Goal: Information Seeking & Learning: Learn about a topic

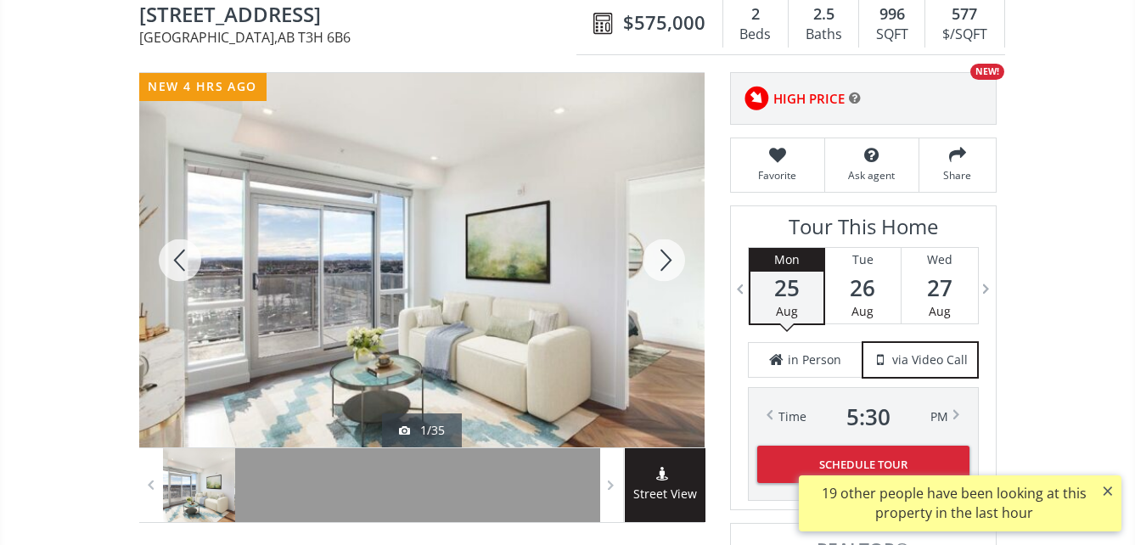
scroll to position [170, 0]
click at [564, 263] on div at bounding box center [422, 259] width 566 height 374
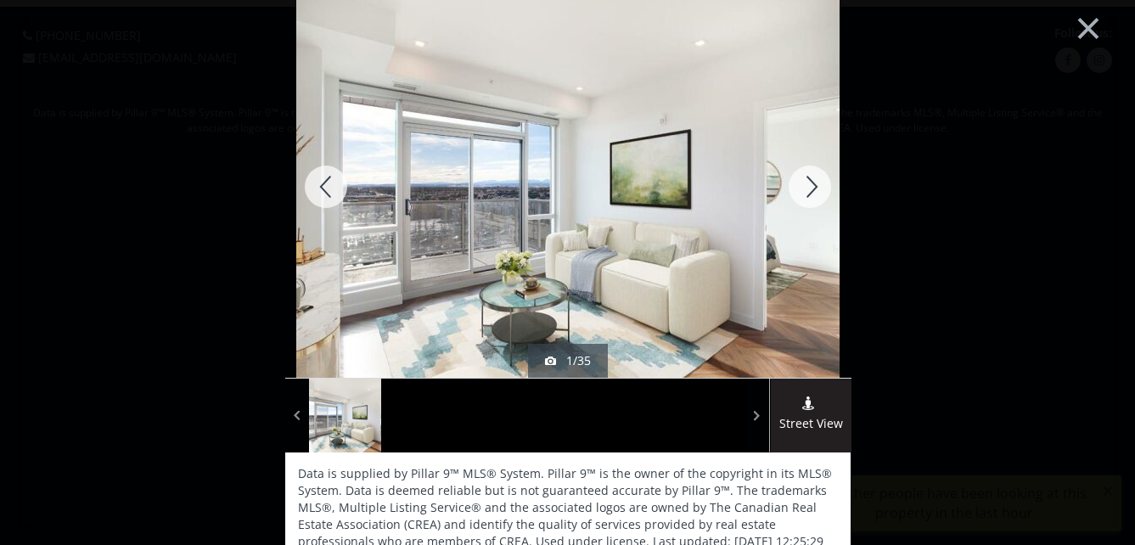
scroll to position [0, 0]
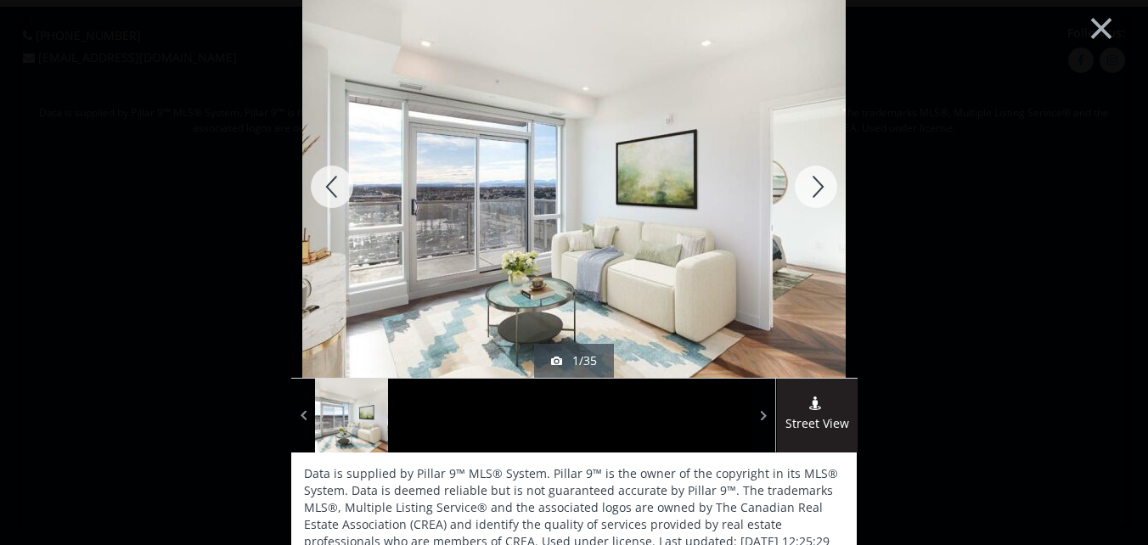
click at [812, 186] on div at bounding box center [816, 187] width 82 height 382
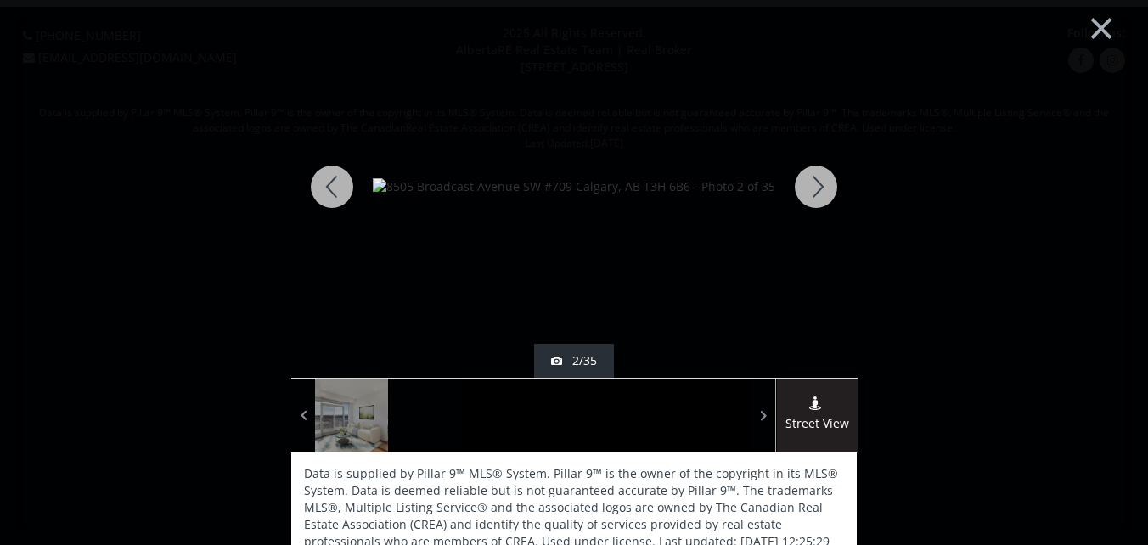
click at [812, 186] on div at bounding box center [816, 187] width 82 height 382
click at [813, 186] on div at bounding box center [816, 187] width 82 height 382
click at [814, 186] on div at bounding box center [816, 187] width 82 height 382
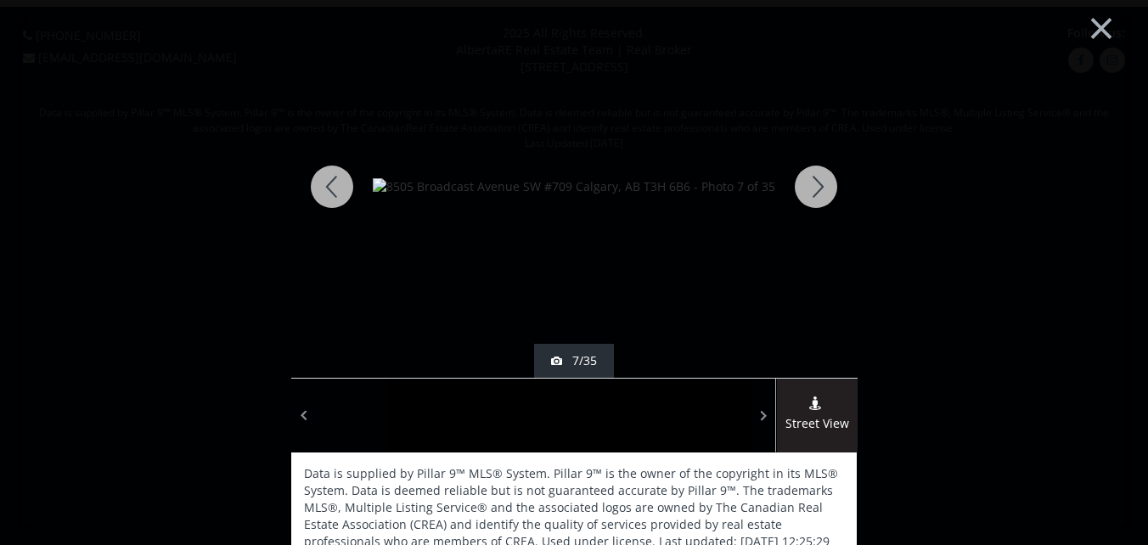
click at [814, 186] on div at bounding box center [816, 187] width 82 height 382
click at [815, 186] on div at bounding box center [816, 187] width 82 height 382
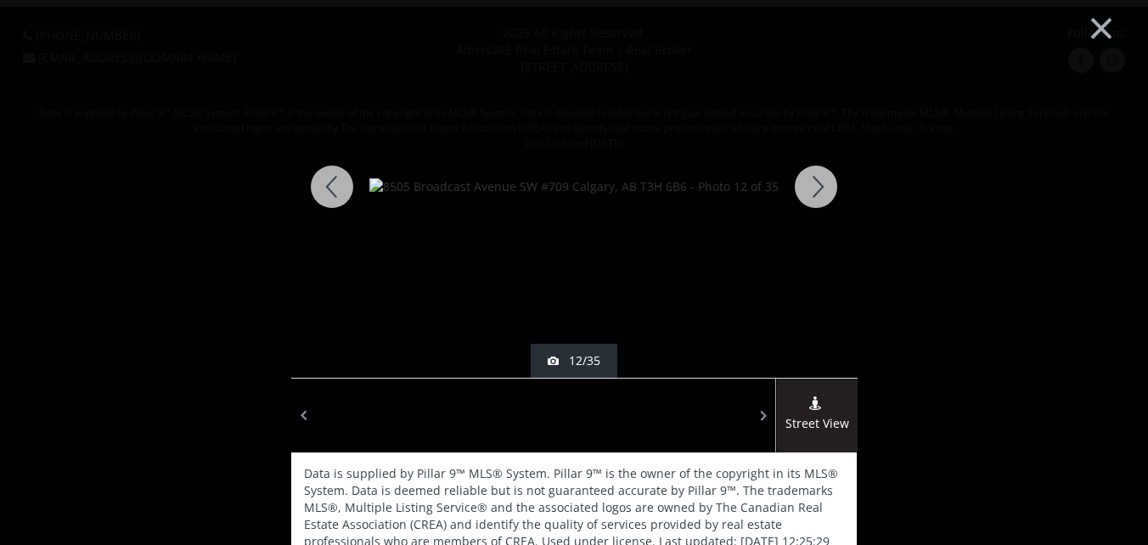
click at [809, 180] on div at bounding box center [816, 187] width 82 height 382
click at [815, 183] on div at bounding box center [816, 187] width 82 height 382
click at [814, 183] on div at bounding box center [816, 187] width 82 height 382
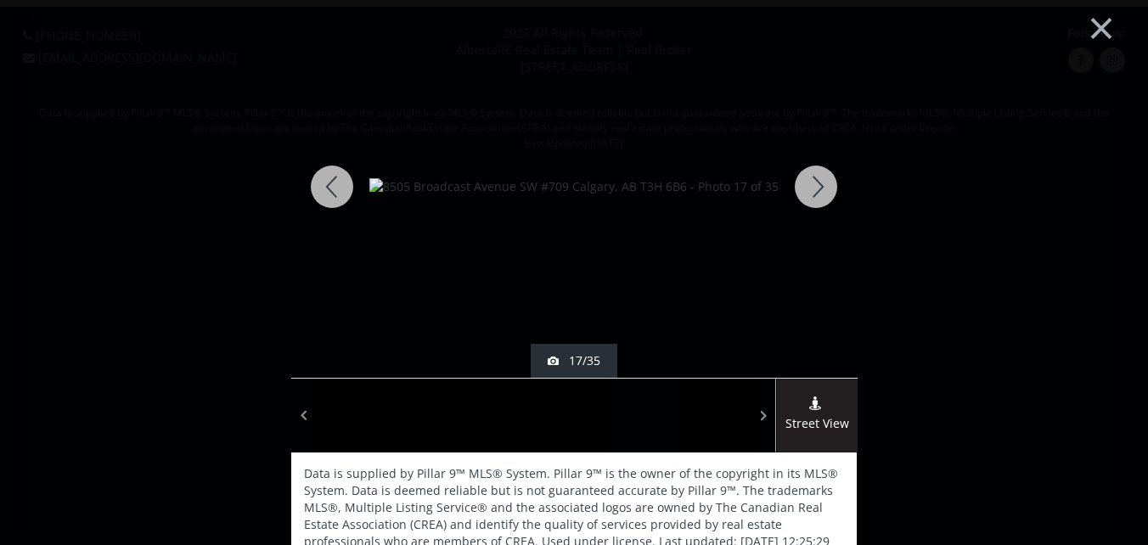
click at [812, 186] on div at bounding box center [816, 187] width 82 height 382
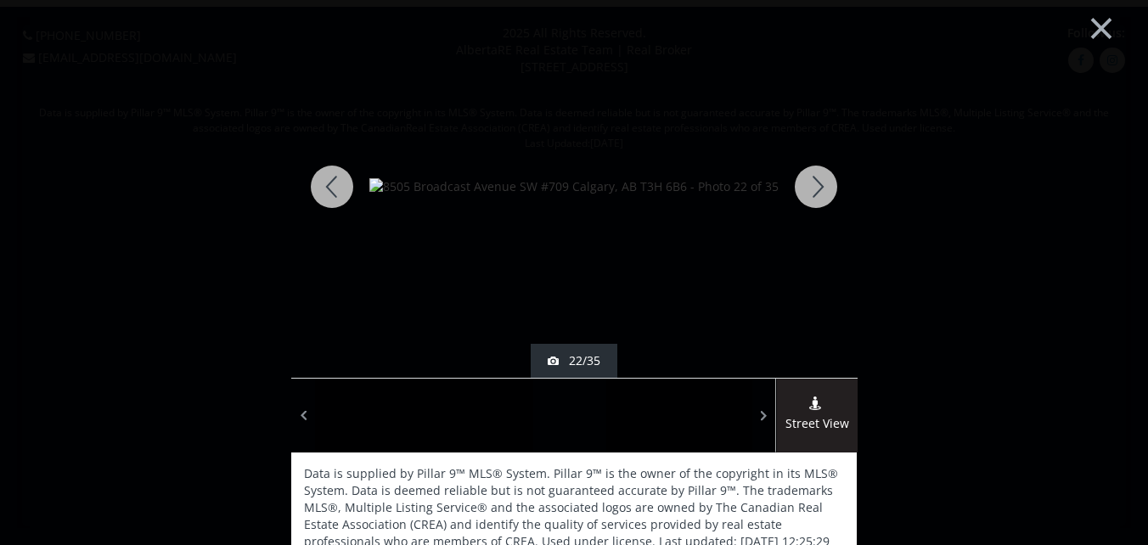
click at [812, 186] on div at bounding box center [816, 187] width 82 height 382
click at [812, 185] on div at bounding box center [816, 187] width 82 height 382
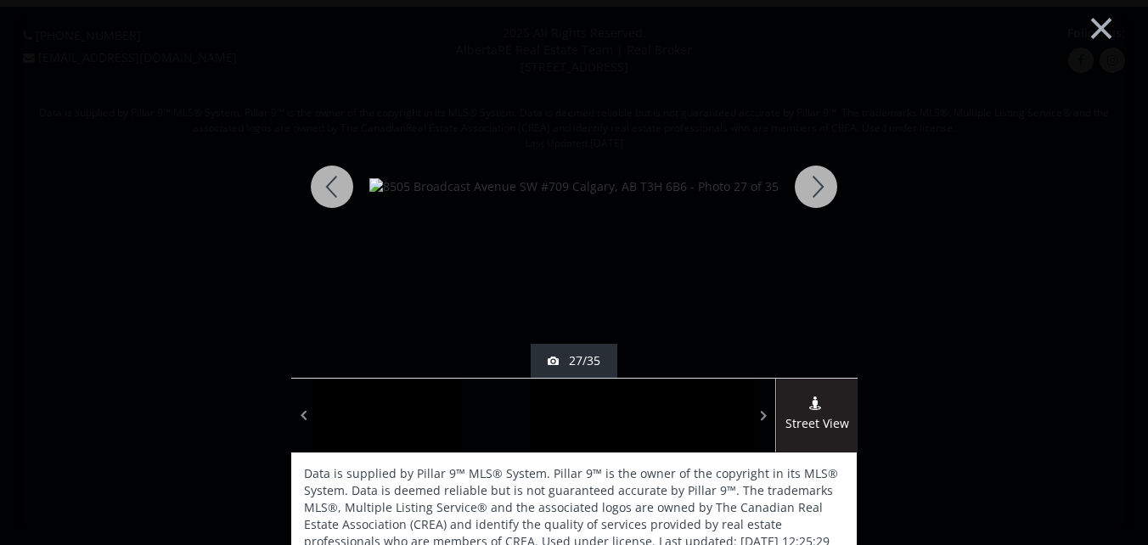
click at [812, 185] on div at bounding box center [816, 187] width 82 height 382
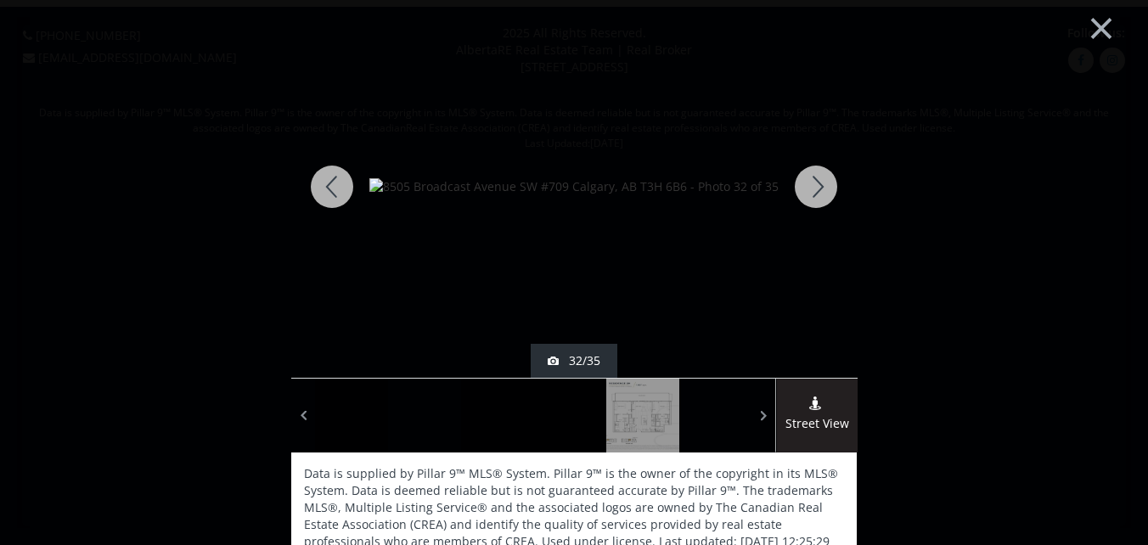
click at [812, 185] on div at bounding box center [816, 187] width 82 height 382
click at [814, 185] on div at bounding box center [816, 187] width 82 height 382
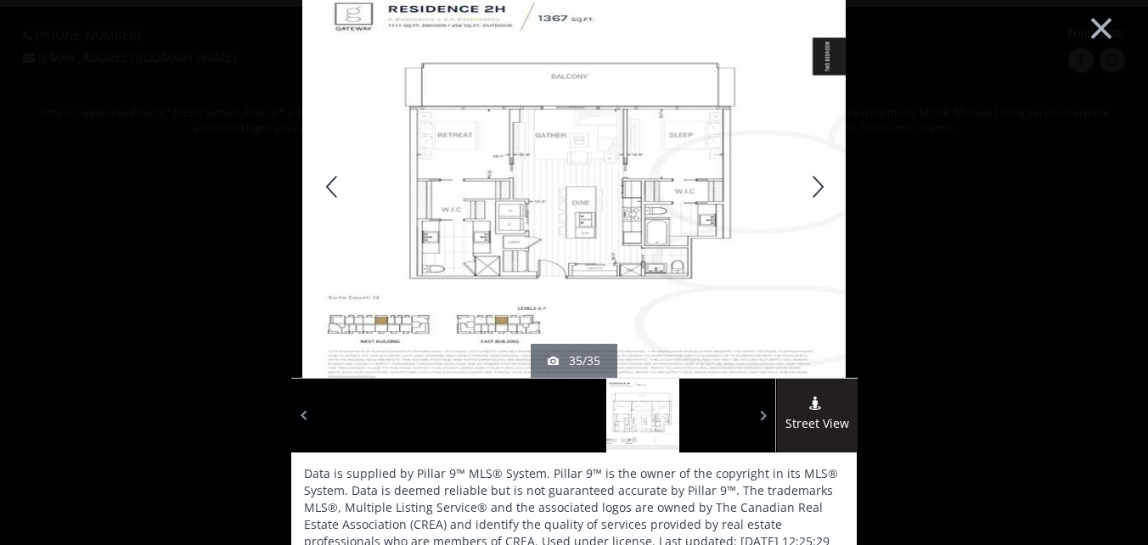
click at [816, 186] on div at bounding box center [816, 187] width 82 height 382
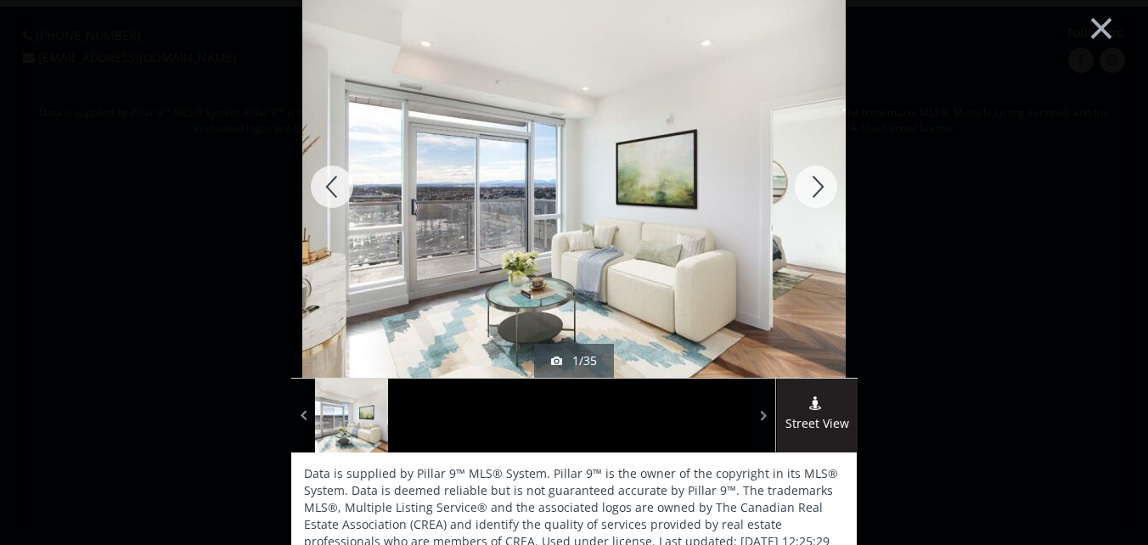
click at [816, 186] on div at bounding box center [816, 187] width 82 height 382
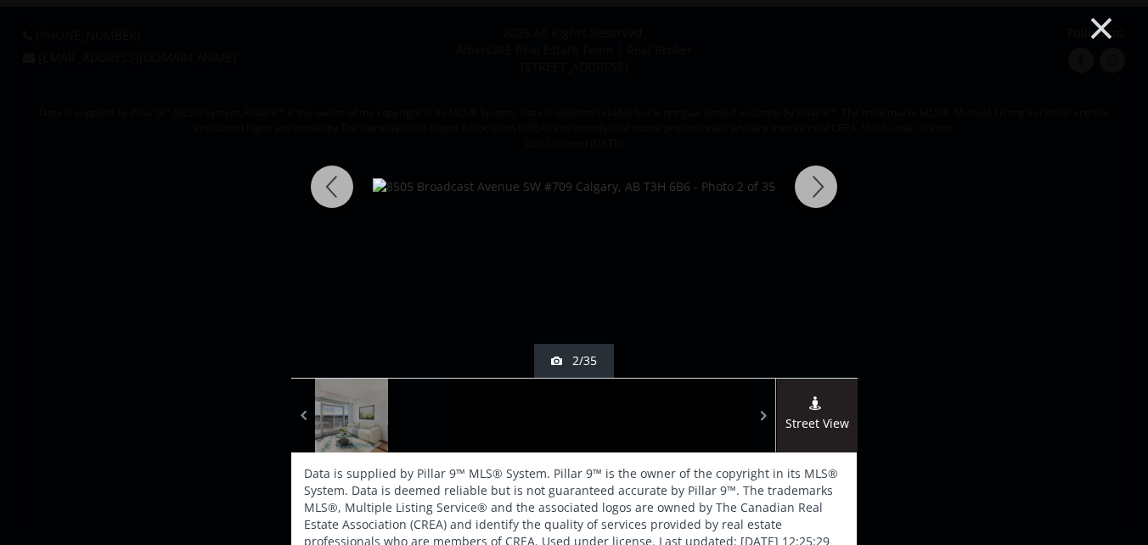
click at [1088, 23] on button "×" at bounding box center [1101, 27] width 93 height 70
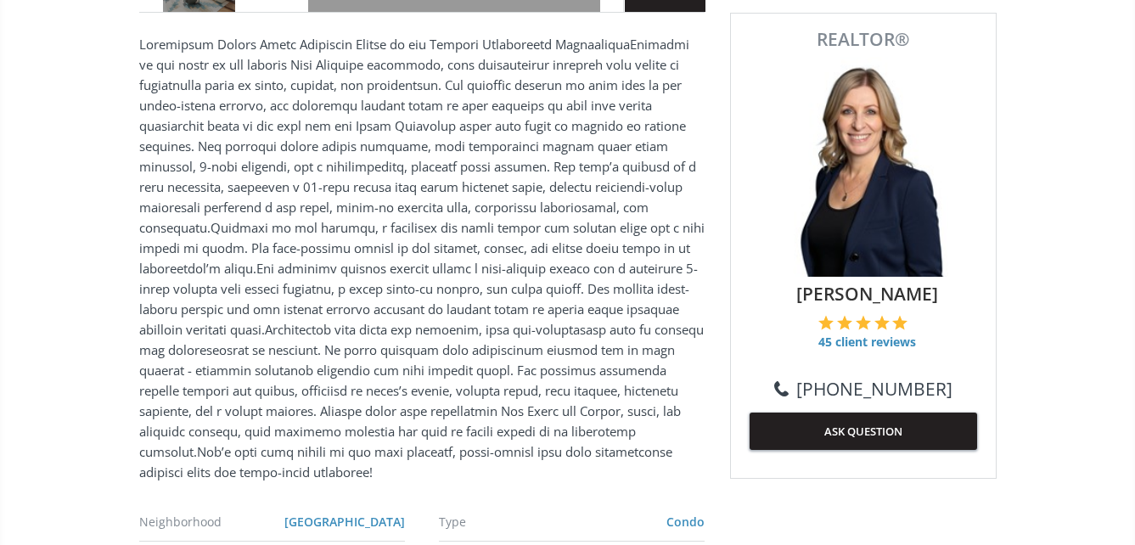
scroll to position [340, 0]
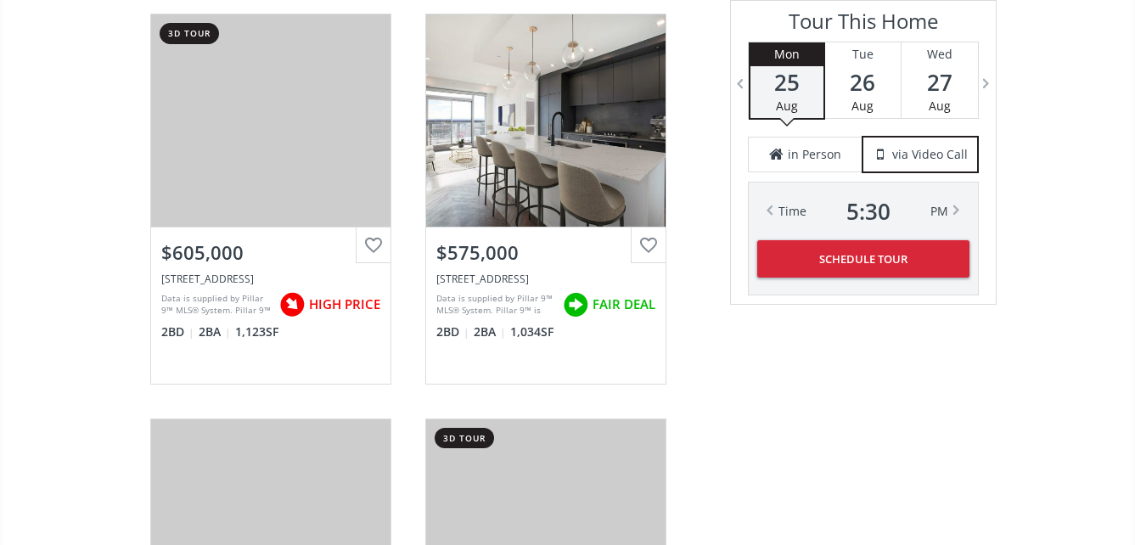
scroll to position [2463, 0]
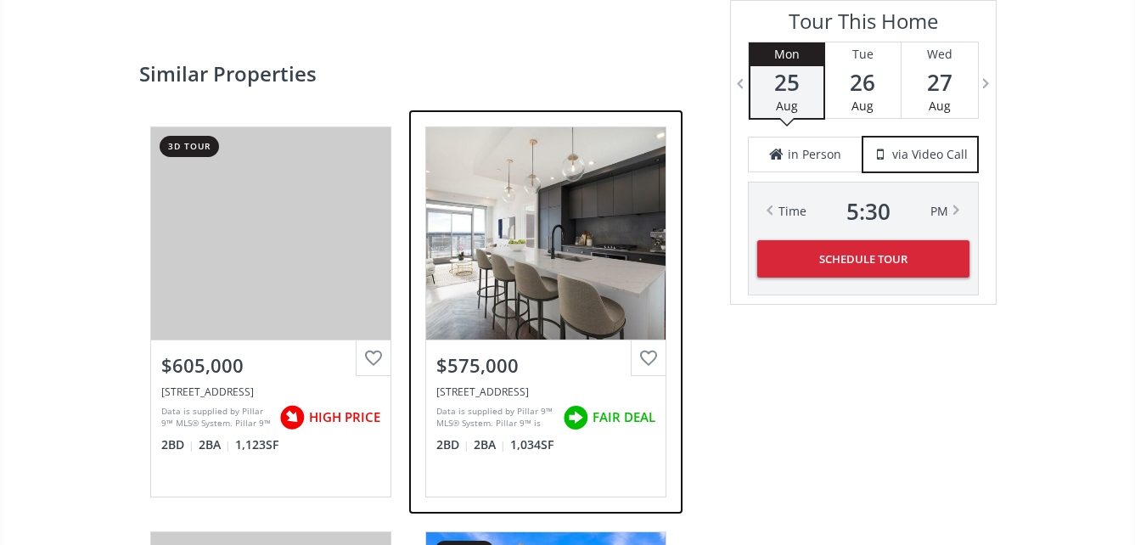
click at [550, 238] on div "View Photos & Details" at bounding box center [546, 233] width 122 height 17
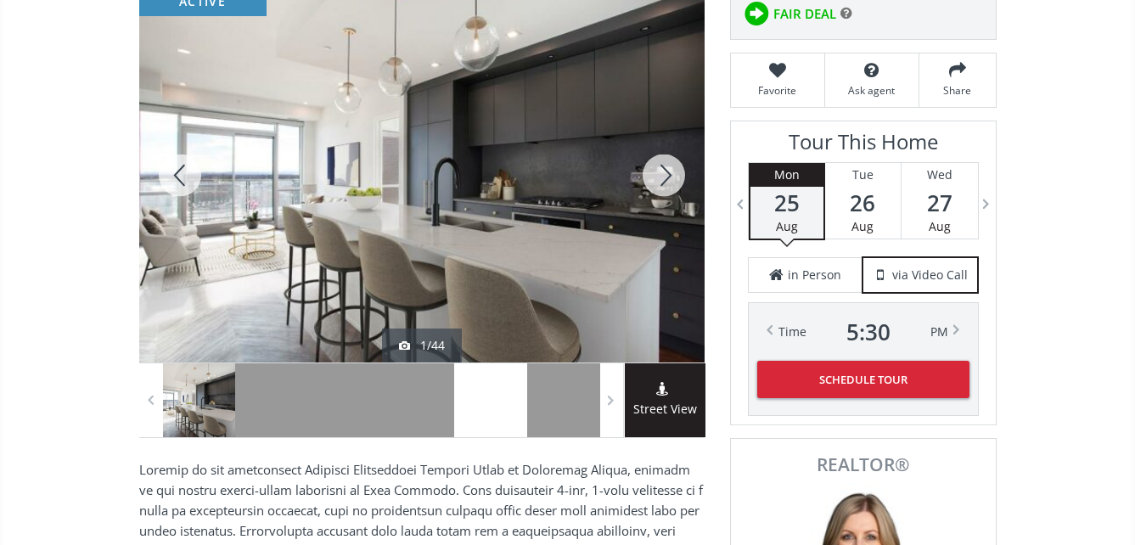
scroll to position [255, 0]
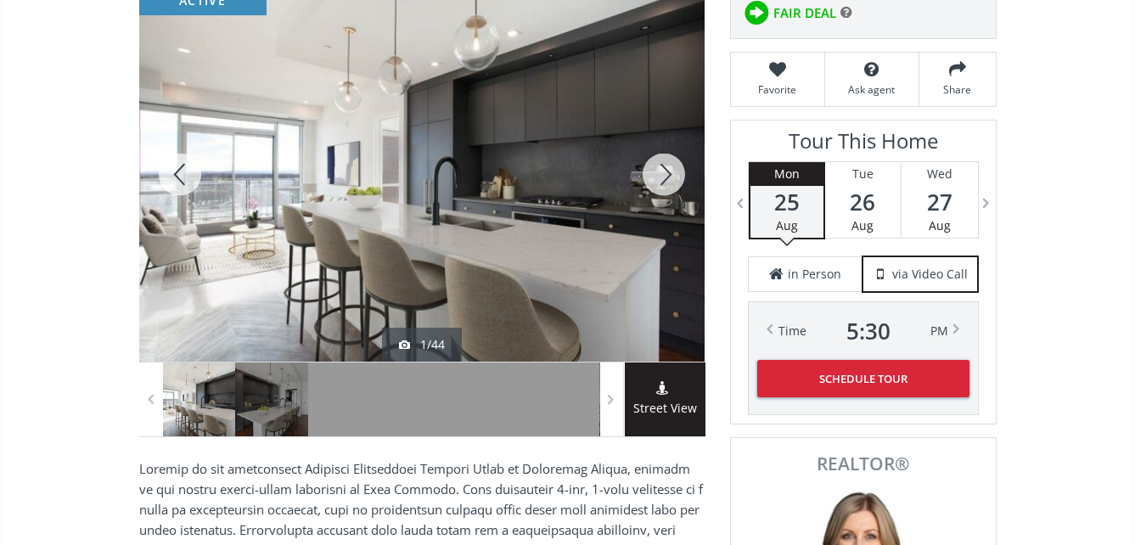
click at [482, 205] on div at bounding box center [422, 174] width 566 height 374
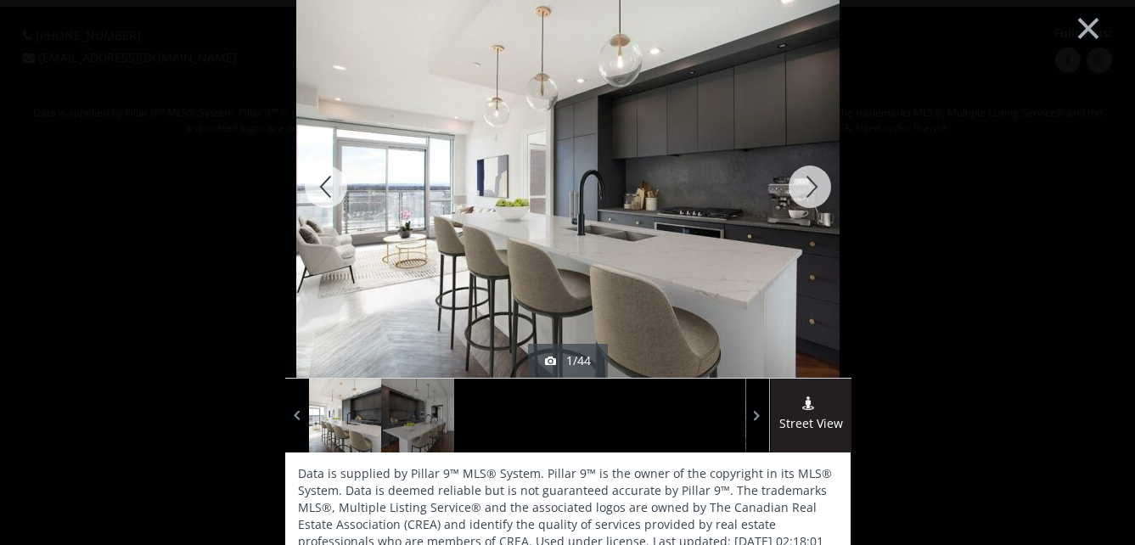
scroll to position [0, 0]
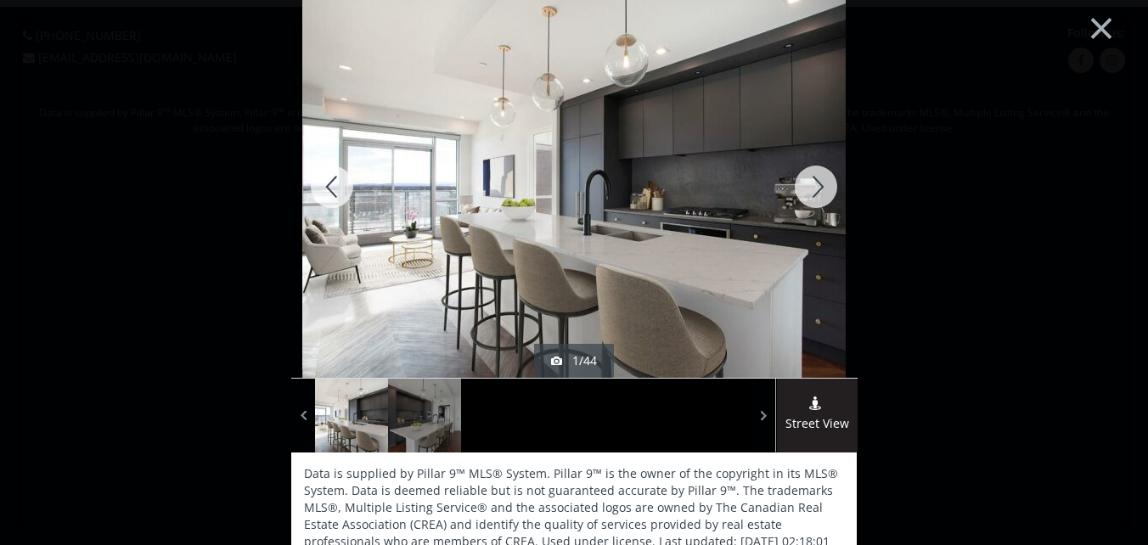
click at [808, 187] on div at bounding box center [816, 187] width 82 height 382
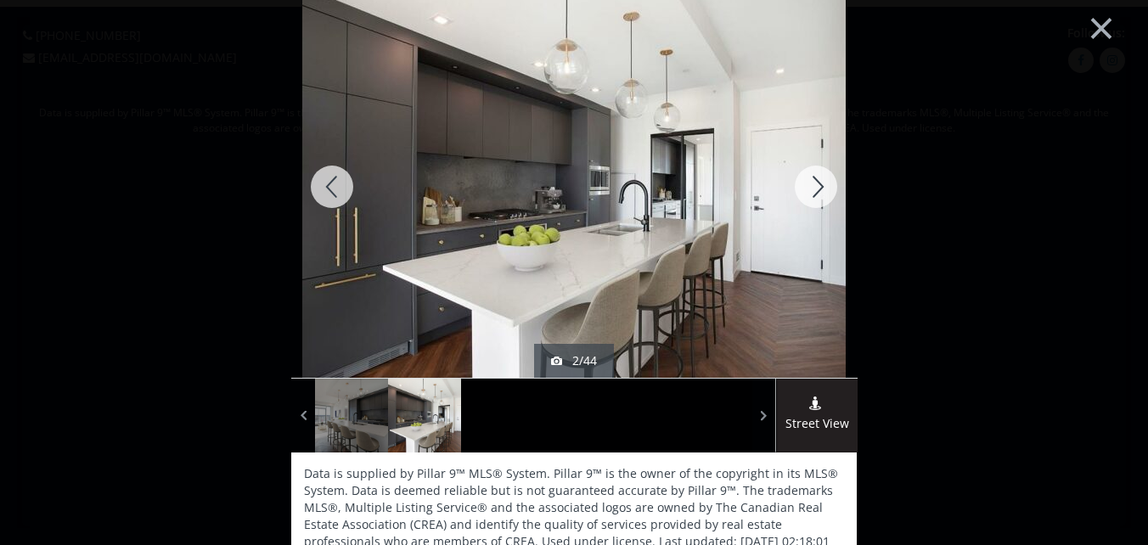
click at [808, 187] on div at bounding box center [816, 187] width 82 height 382
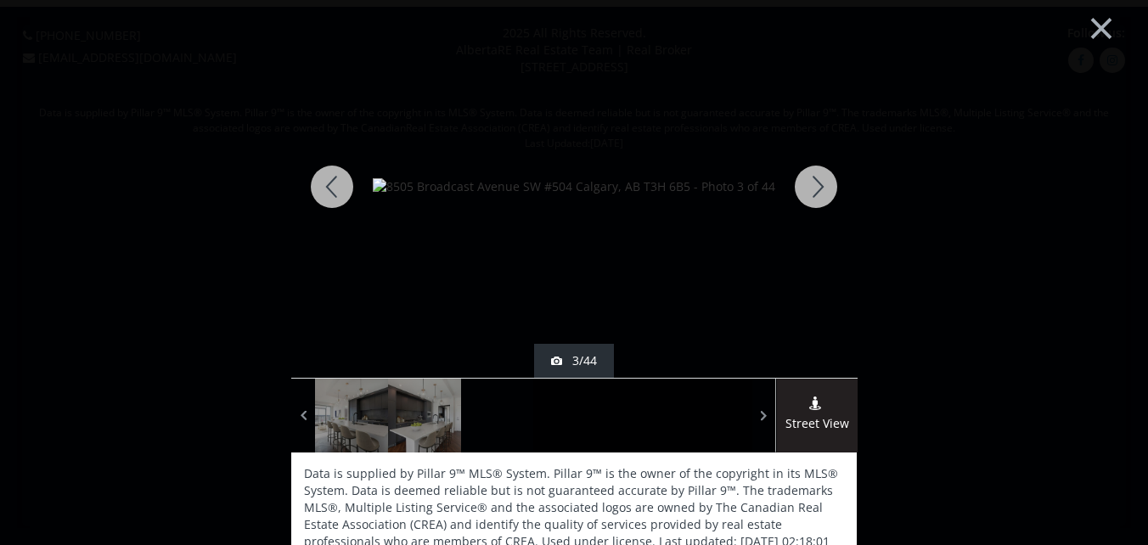
click at [808, 186] on div at bounding box center [816, 187] width 82 height 382
click at [811, 186] on div at bounding box center [816, 187] width 82 height 382
click at [811, 184] on div at bounding box center [816, 187] width 82 height 382
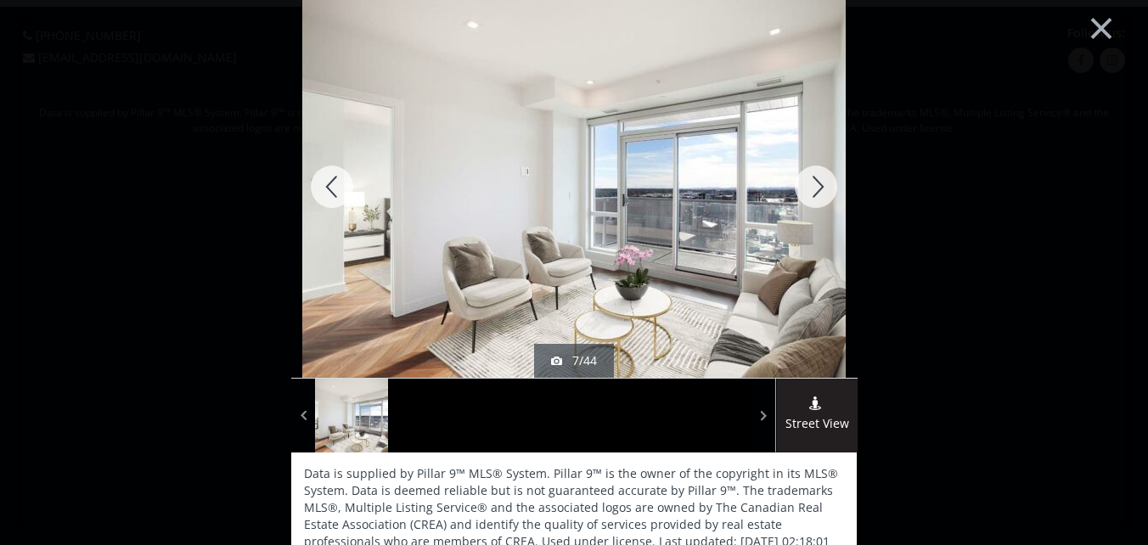
click at [813, 183] on div at bounding box center [816, 187] width 82 height 382
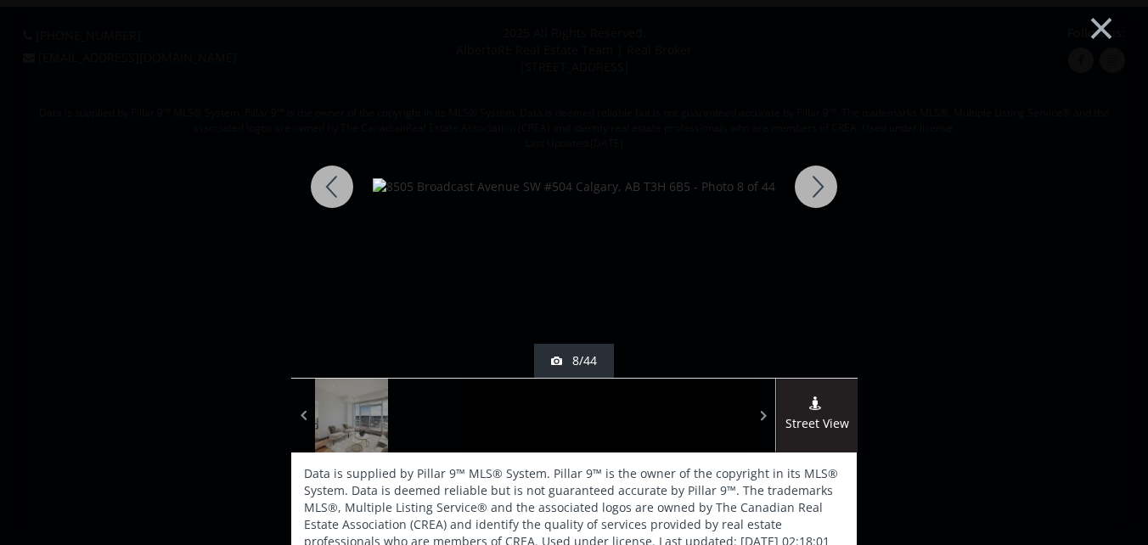
click at [814, 185] on div at bounding box center [816, 187] width 82 height 382
click at [814, 184] on div at bounding box center [816, 187] width 82 height 382
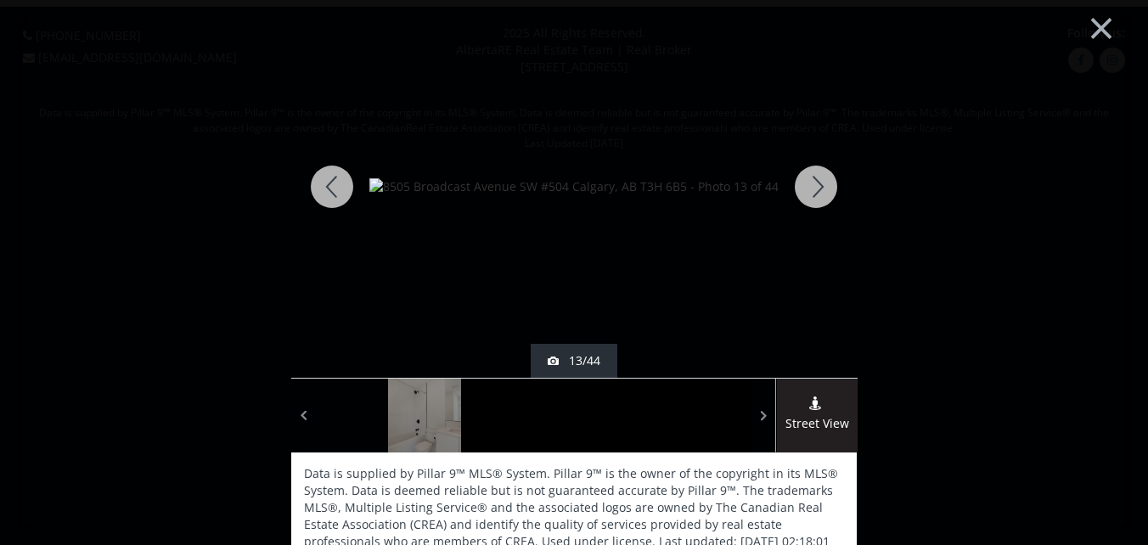
click at [814, 184] on div at bounding box center [816, 187] width 82 height 382
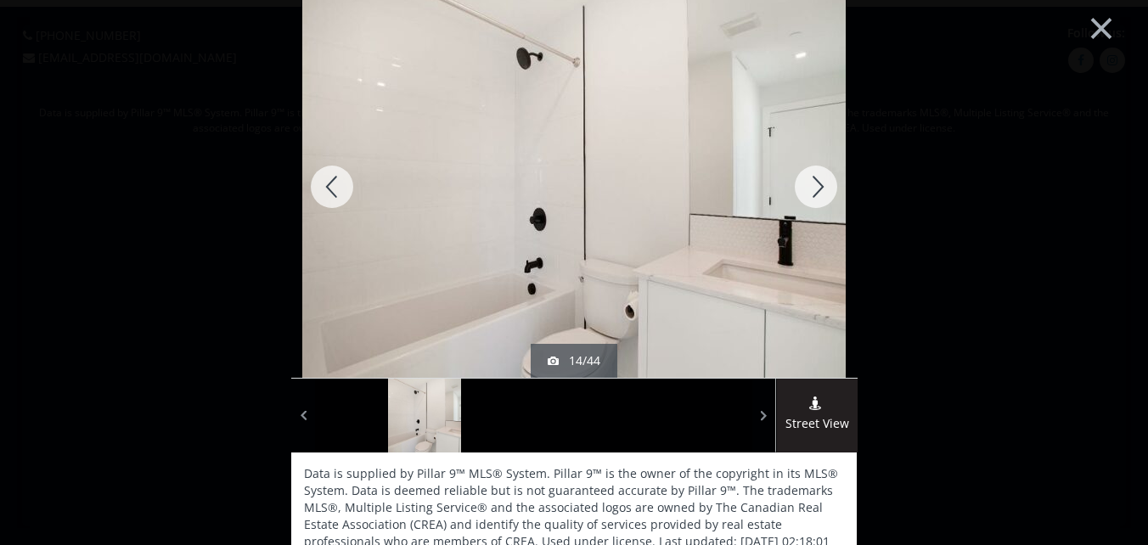
click at [814, 184] on div at bounding box center [816, 187] width 82 height 382
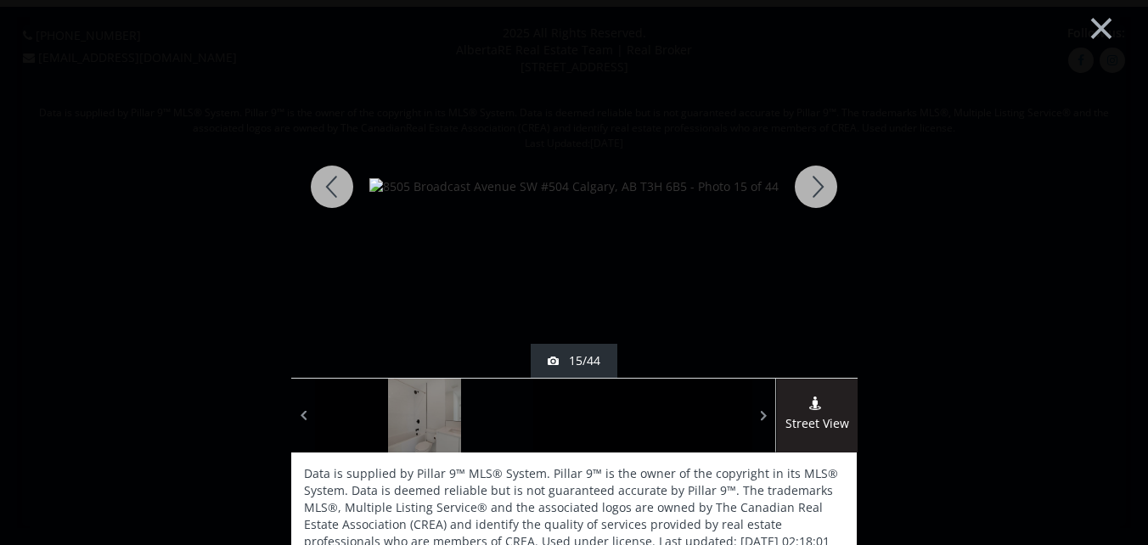
click at [814, 184] on div at bounding box center [816, 187] width 82 height 382
click at [817, 187] on div at bounding box center [816, 187] width 82 height 382
click at [811, 179] on div at bounding box center [816, 187] width 82 height 382
click at [812, 183] on div at bounding box center [816, 187] width 82 height 382
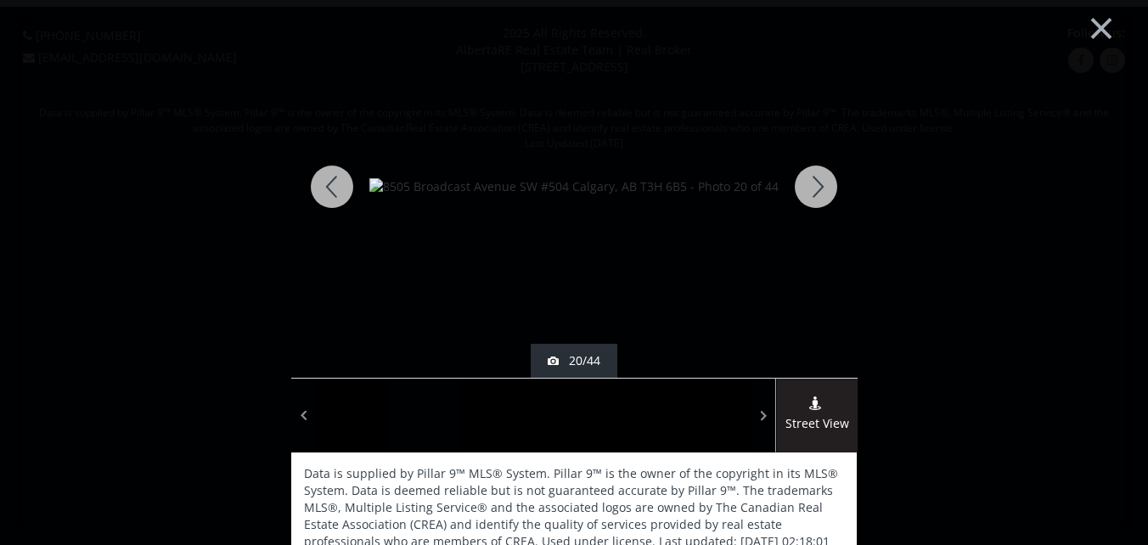
click at [812, 183] on div at bounding box center [816, 187] width 82 height 382
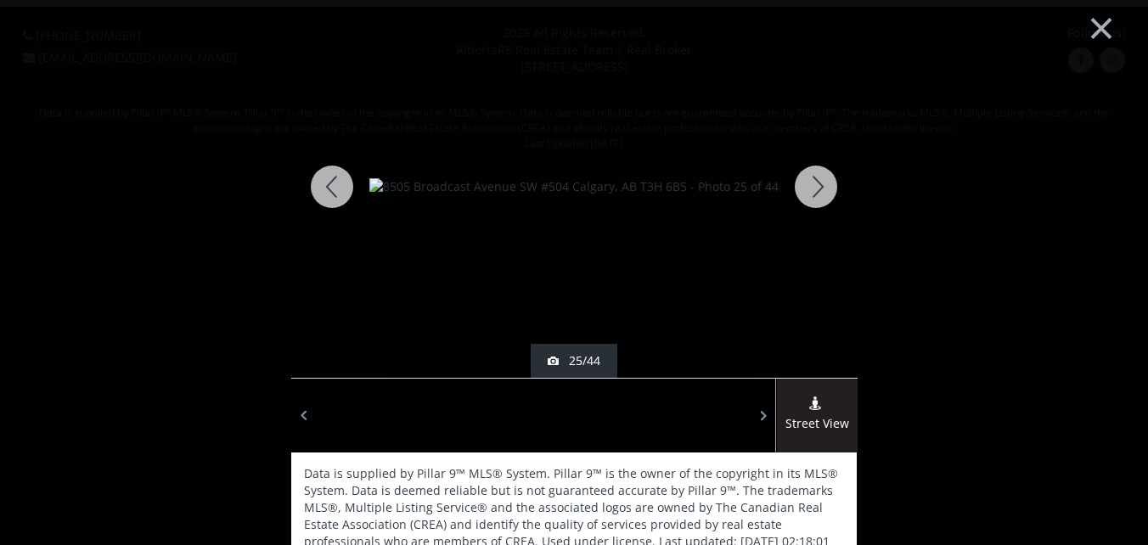
click at [812, 183] on div at bounding box center [816, 187] width 82 height 382
click at [809, 184] on div at bounding box center [816, 187] width 82 height 382
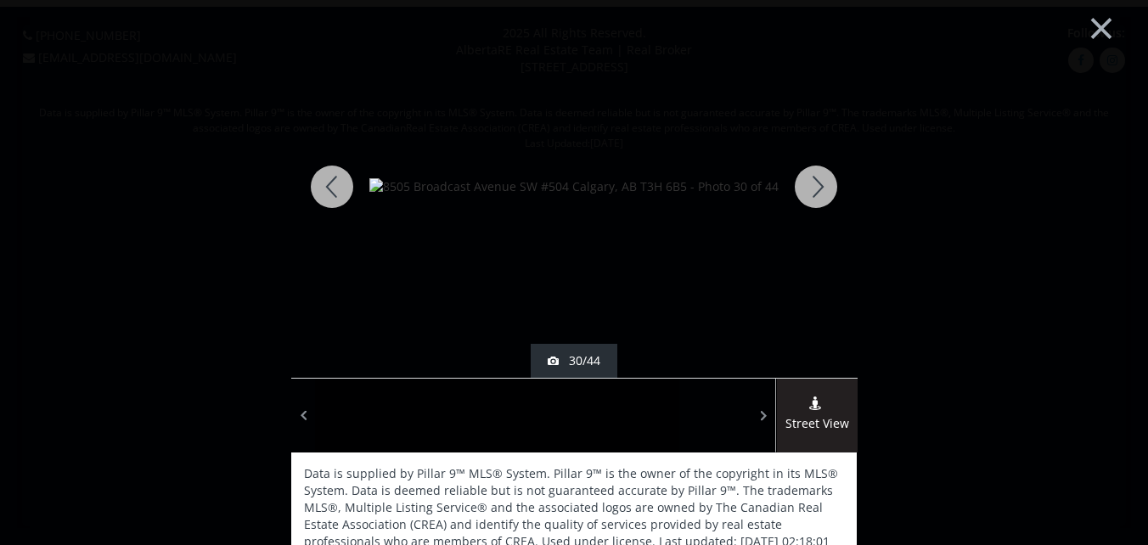
click at [809, 184] on div at bounding box center [816, 187] width 82 height 382
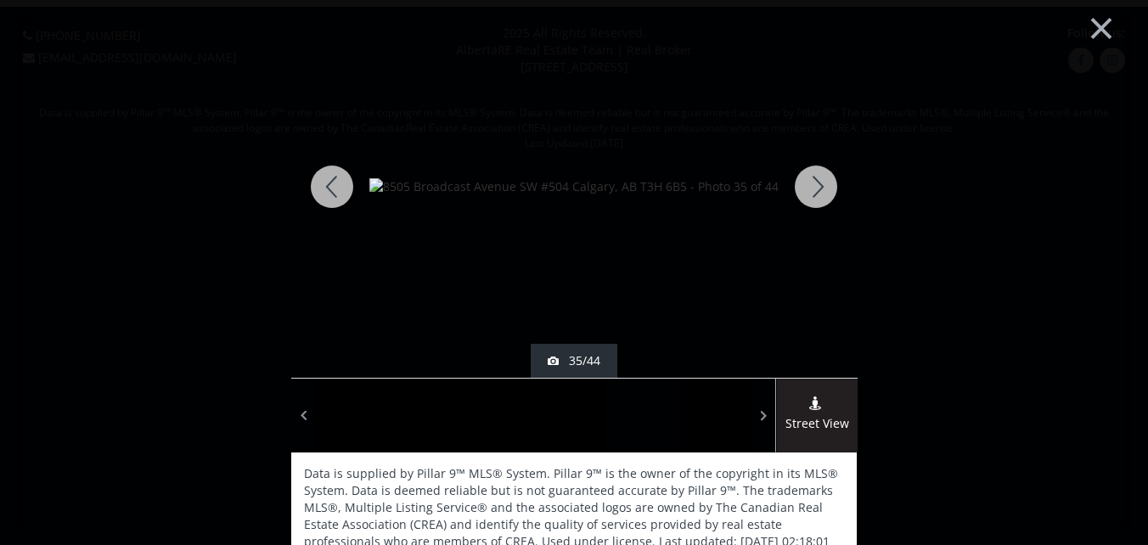
click at [809, 184] on div at bounding box center [816, 187] width 82 height 382
click at [809, 183] on div at bounding box center [816, 187] width 82 height 382
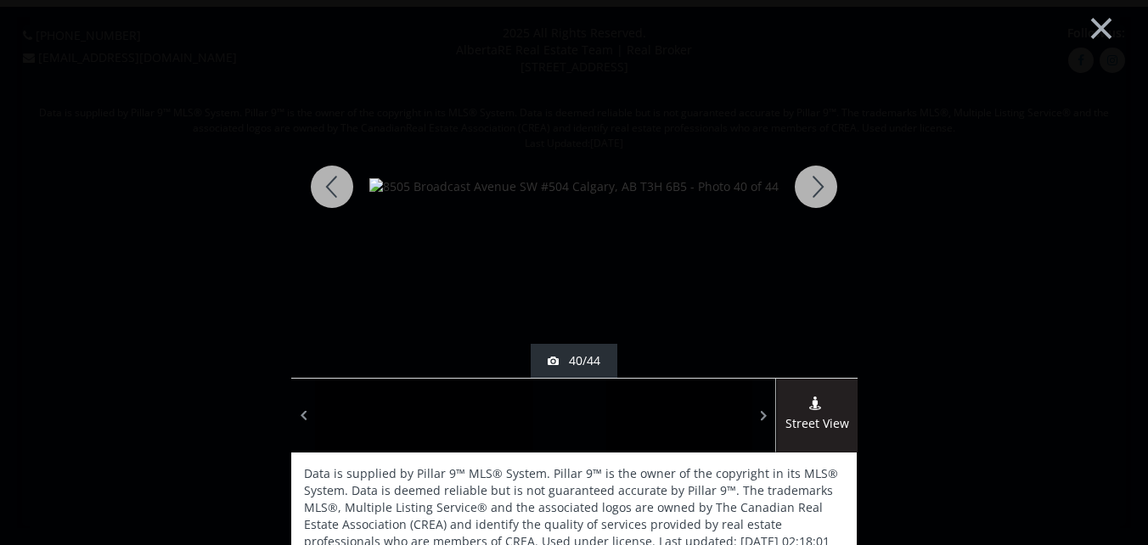
click at [809, 183] on div at bounding box center [816, 187] width 82 height 382
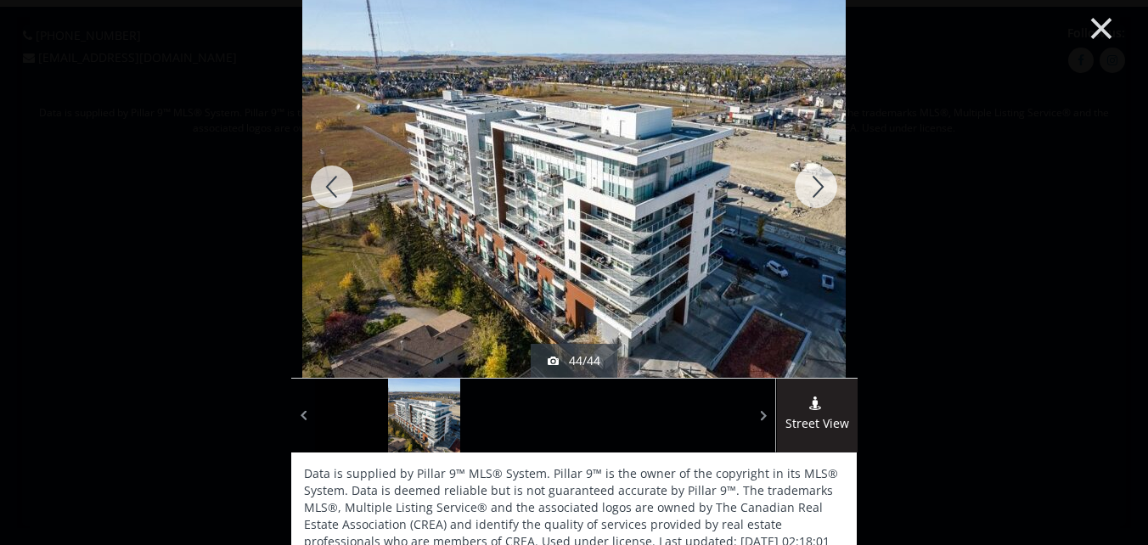
click at [1094, 29] on button "×" at bounding box center [1101, 27] width 93 height 70
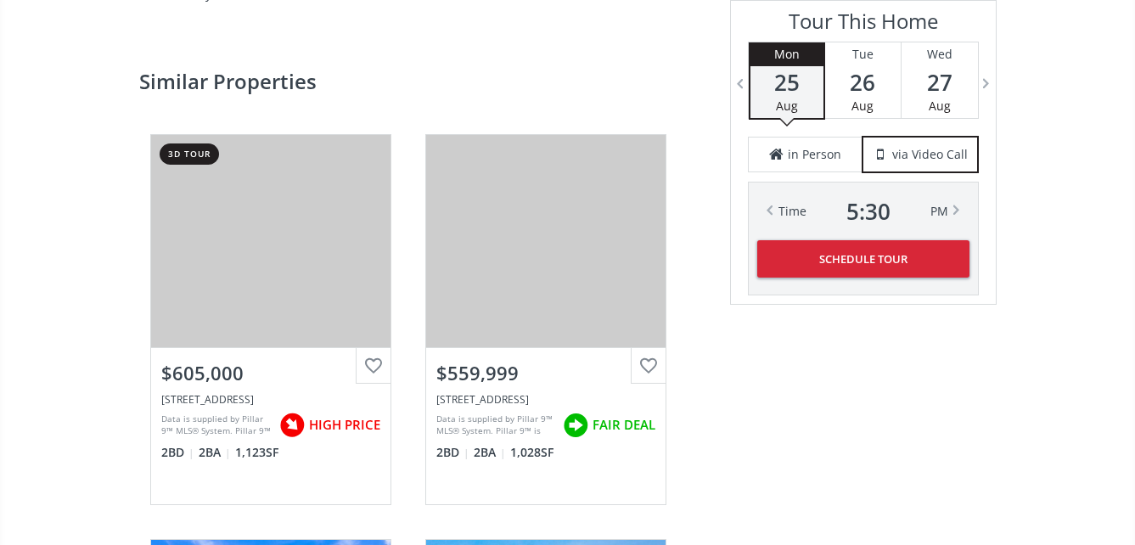
scroll to position [2632, 0]
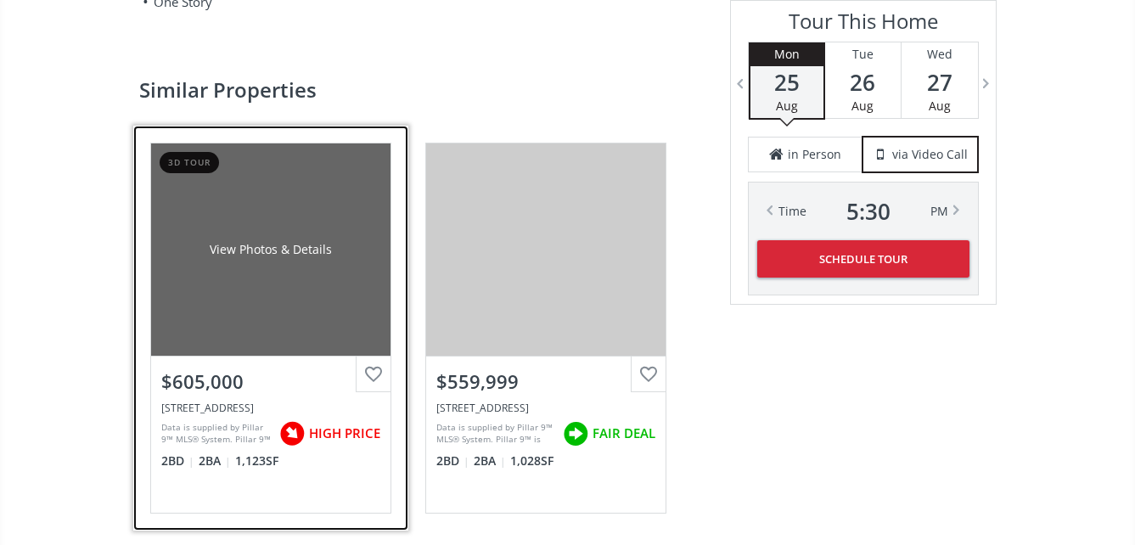
click at [281, 268] on div "View Photos & Details" at bounding box center [270, 250] width 239 height 212
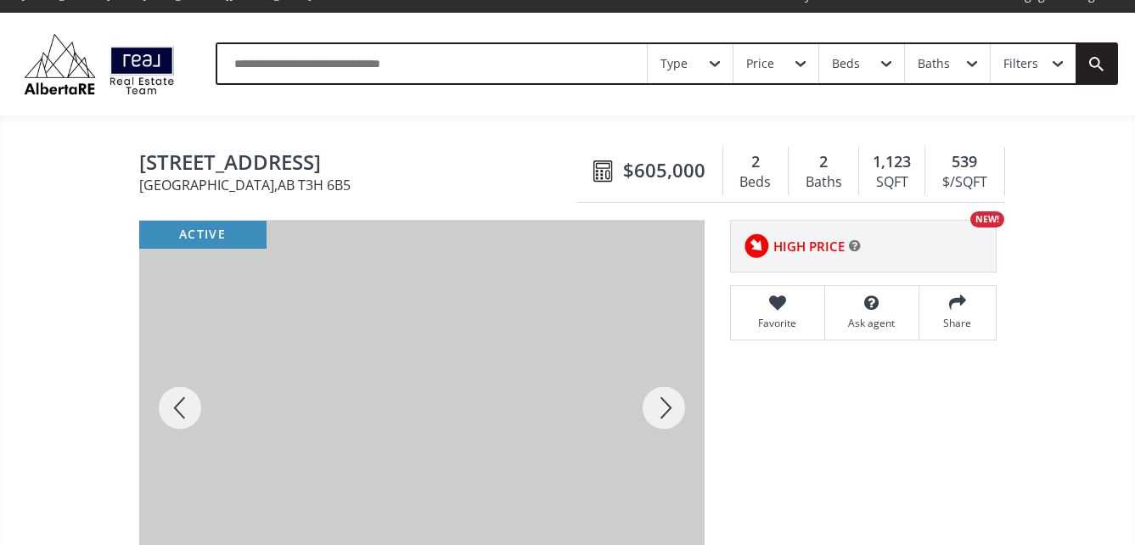
scroll to position [85, 0]
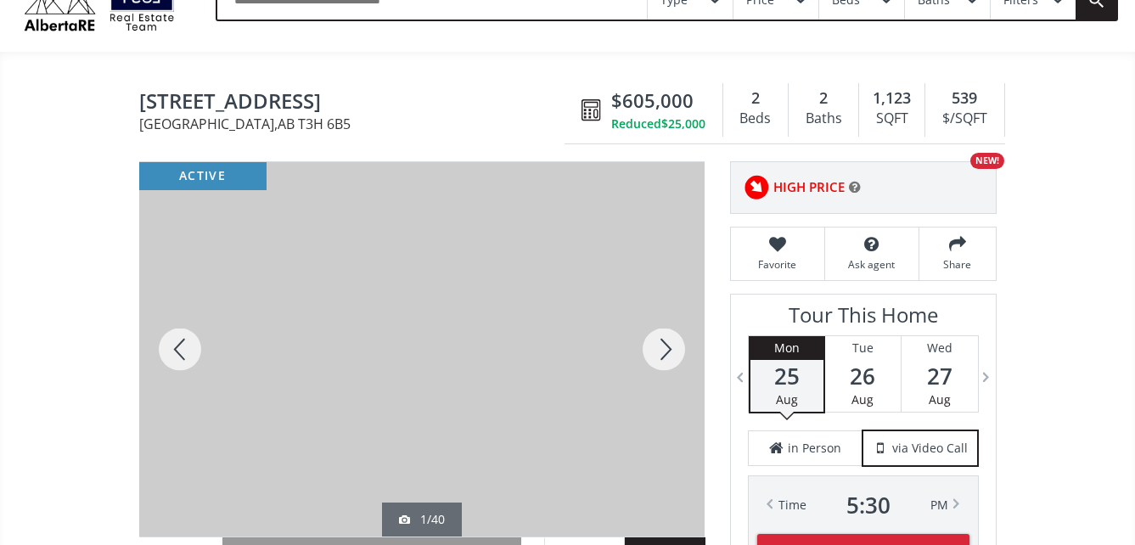
click at [464, 312] on div at bounding box center [422, 349] width 566 height 374
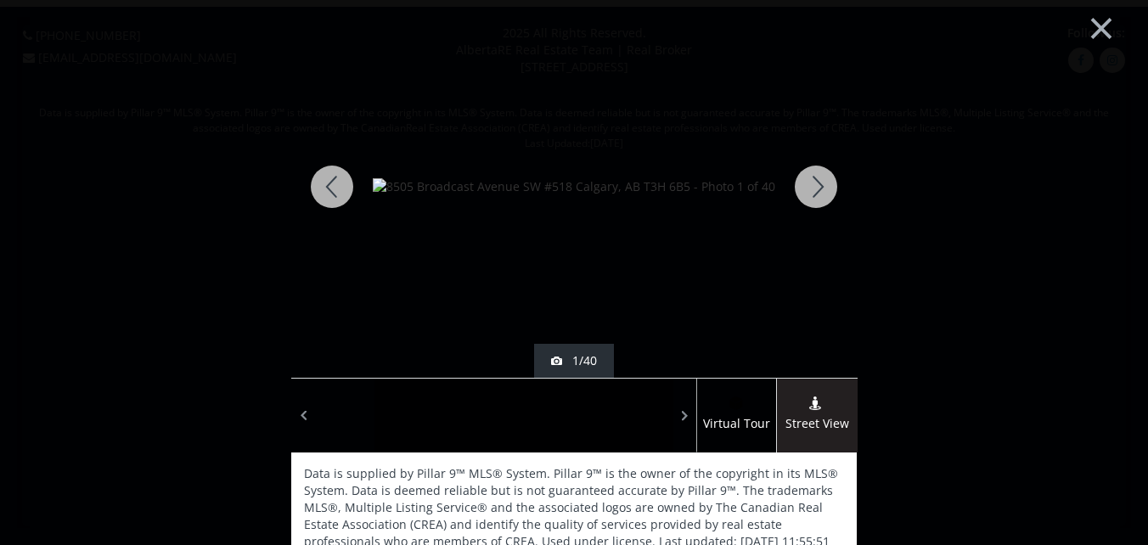
click at [811, 176] on div at bounding box center [816, 187] width 82 height 382
click at [811, 183] on div at bounding box center [816, 187] width 82 height 382
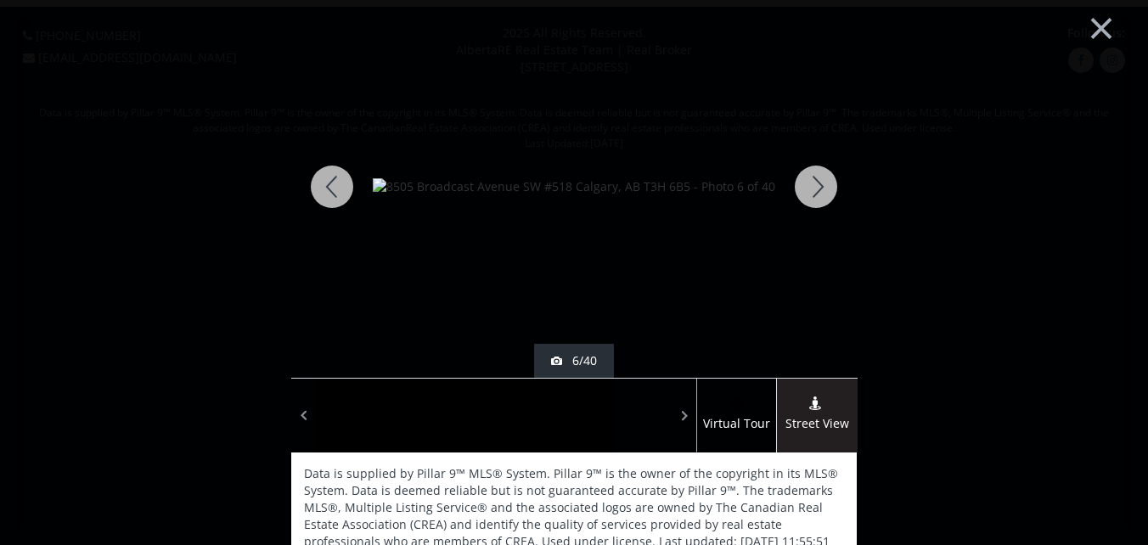
click at [811, 183] on div at bounding box center [816, 187] width 82 height 382
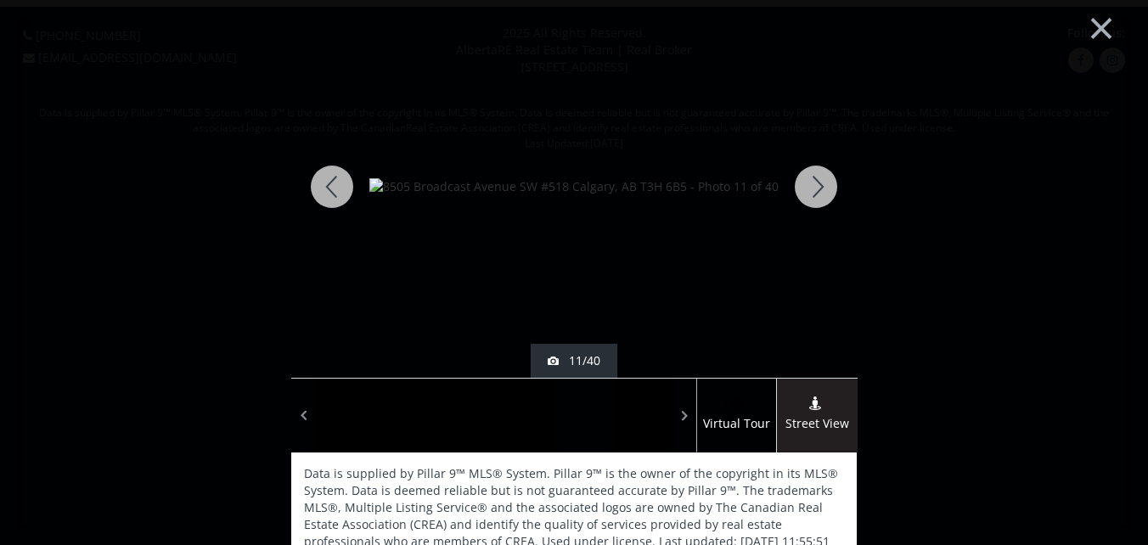
click at [808, 187] on div at bounding box center [816, 187] width 82 height 382
click at [809, 186] on div at bounding box center [816, 187] width 82 height 382
click at [809, 185] on div at bounding box center [816, 187] width 82 height 382
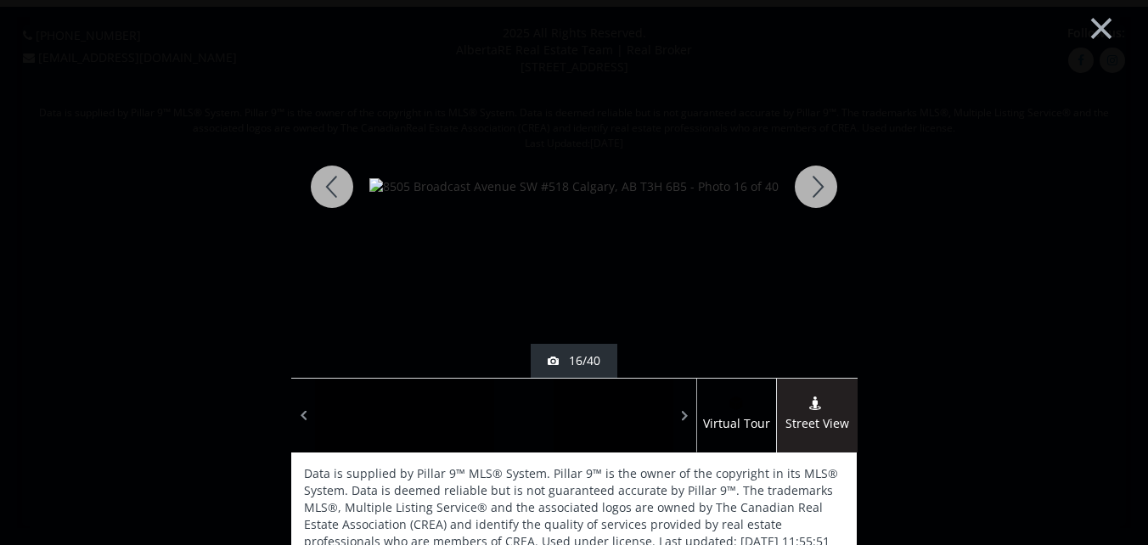
click at [809, 185] on div at bounding box center [816, 187] width 82 height 382
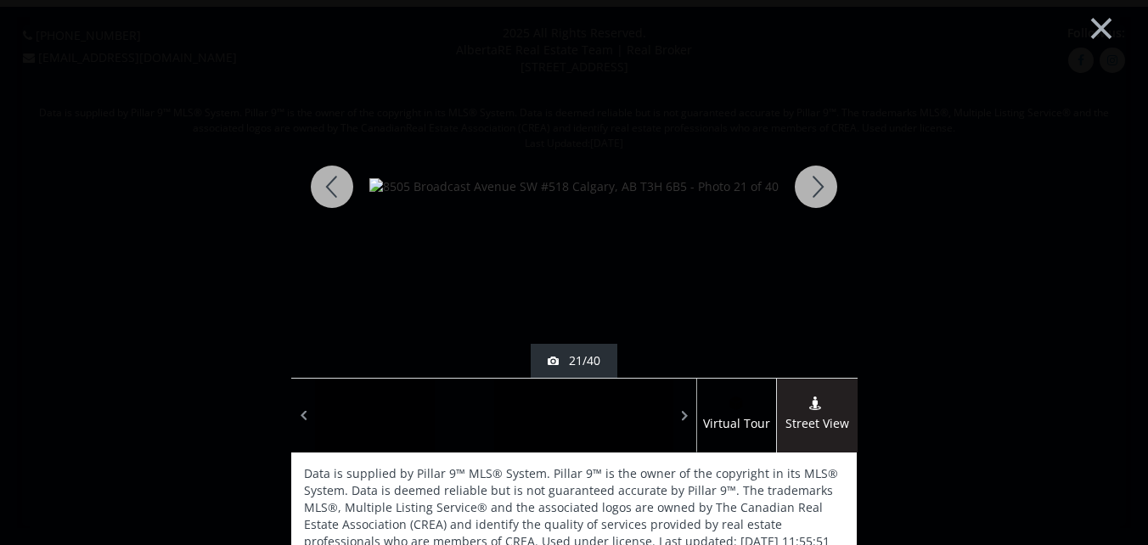
click at [809, 185] on div at bounding box center [816, 187] width 82 height 382
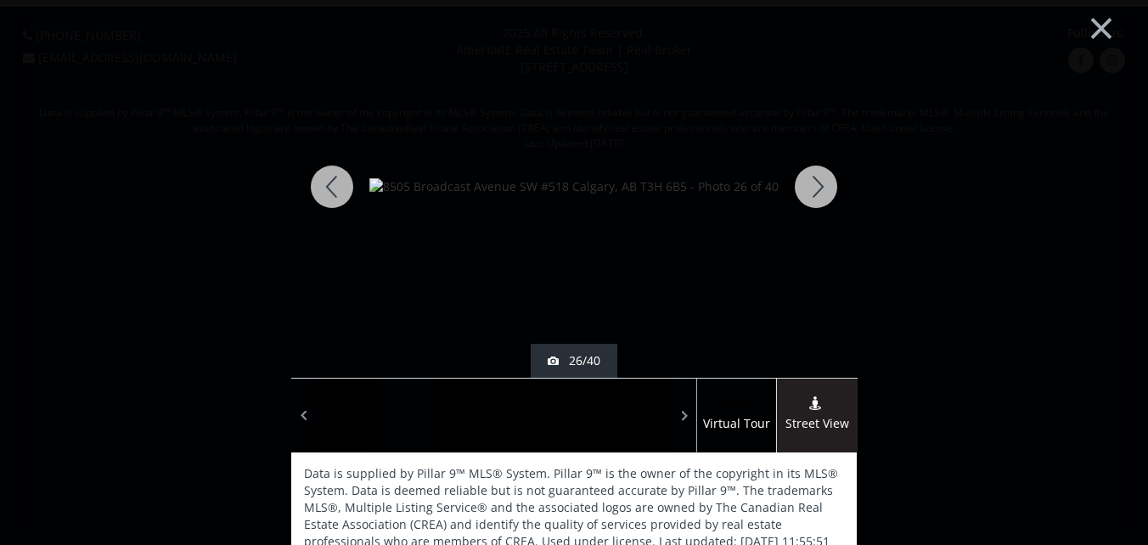
click at [809, 185] on div at bounding box center [816, 187] width 82 height 382
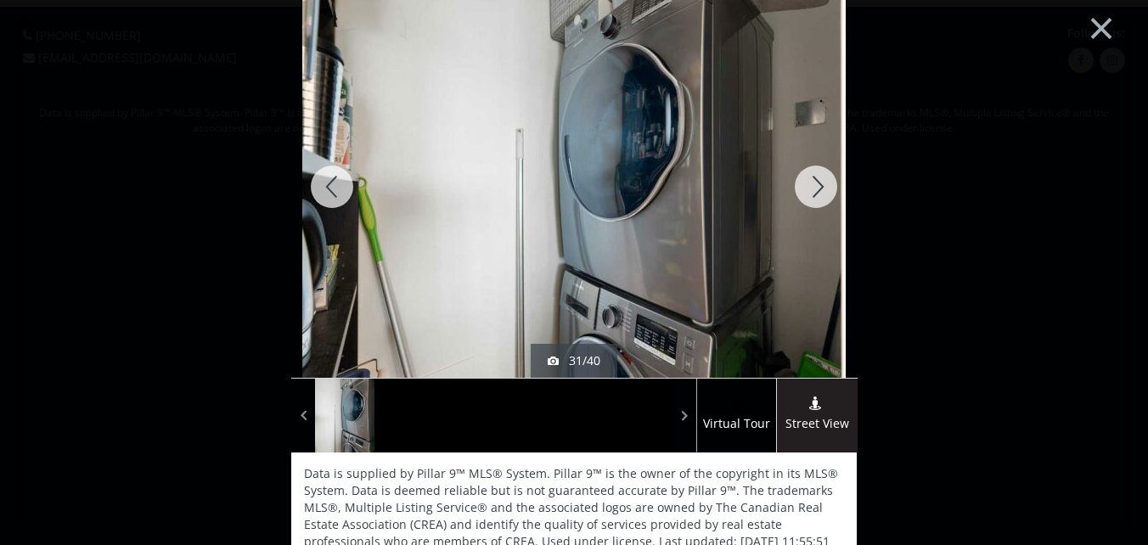
click at [809, 185] on div at bounding box center [816, 187] width 82 height 382
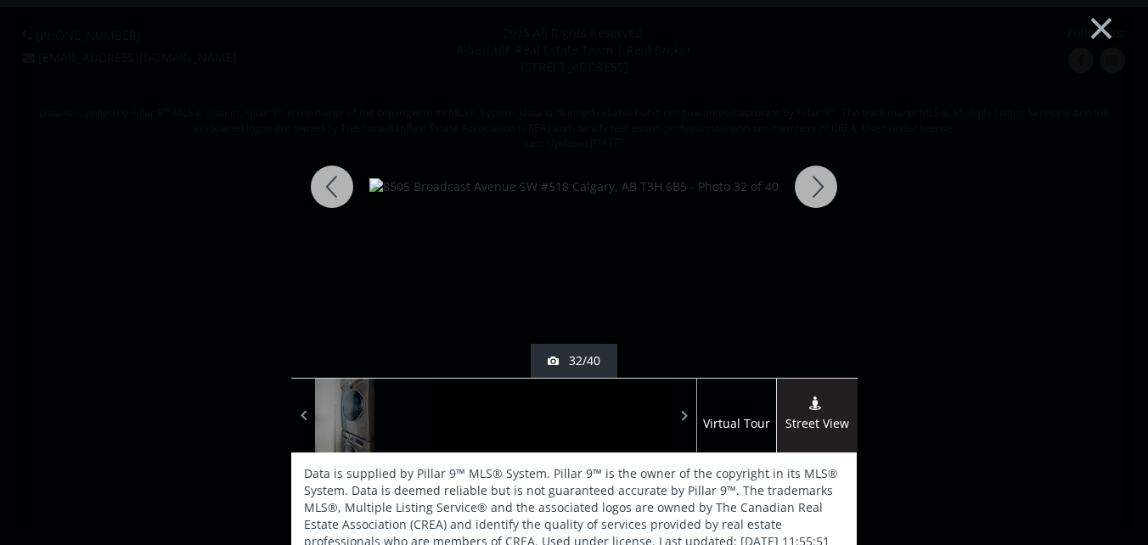
click at [809, 185] on div at bounding box center [816, 187] width 82 height 382
click at [811, 182] on div at bounding box center [816, 187] width 82 height 382
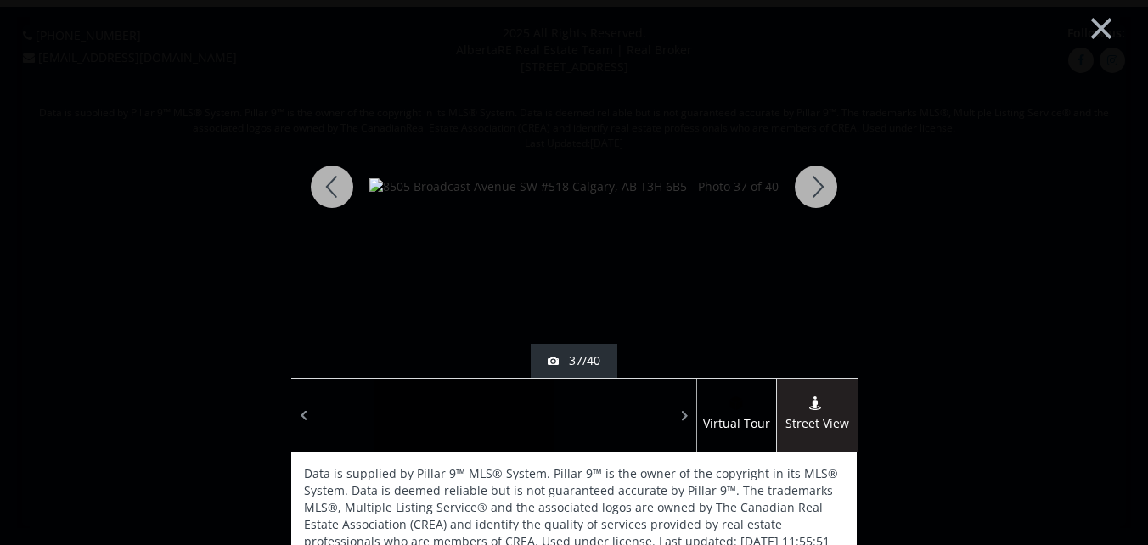
click at [811, 181] on div at bounding box center [816, 187] width 82 height 382
click at [1090, 22] on button "×" at bounding box center [1101, 27] width 93 height 70
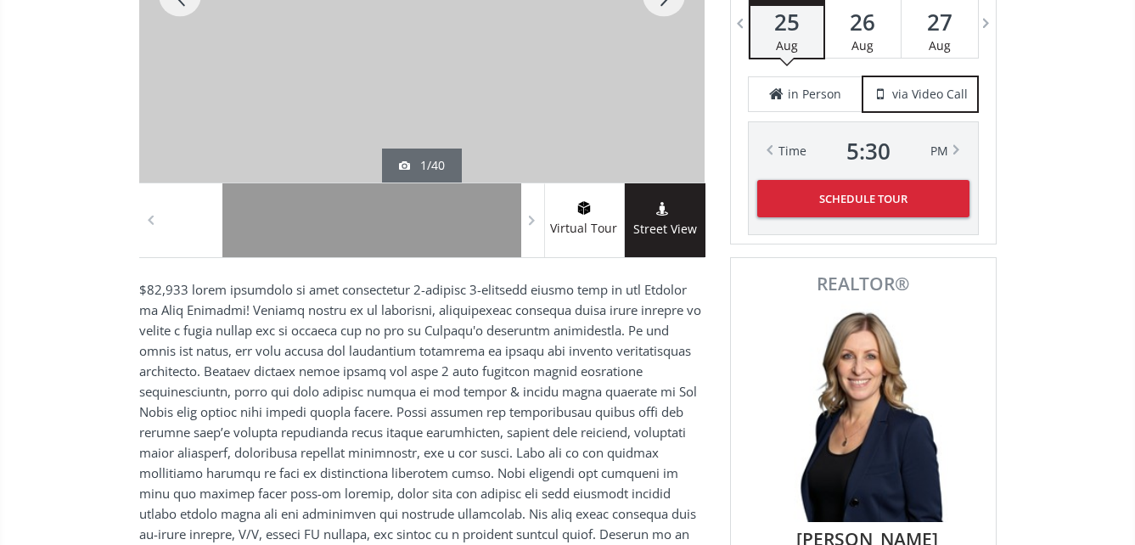
scroll to position [340, 0]
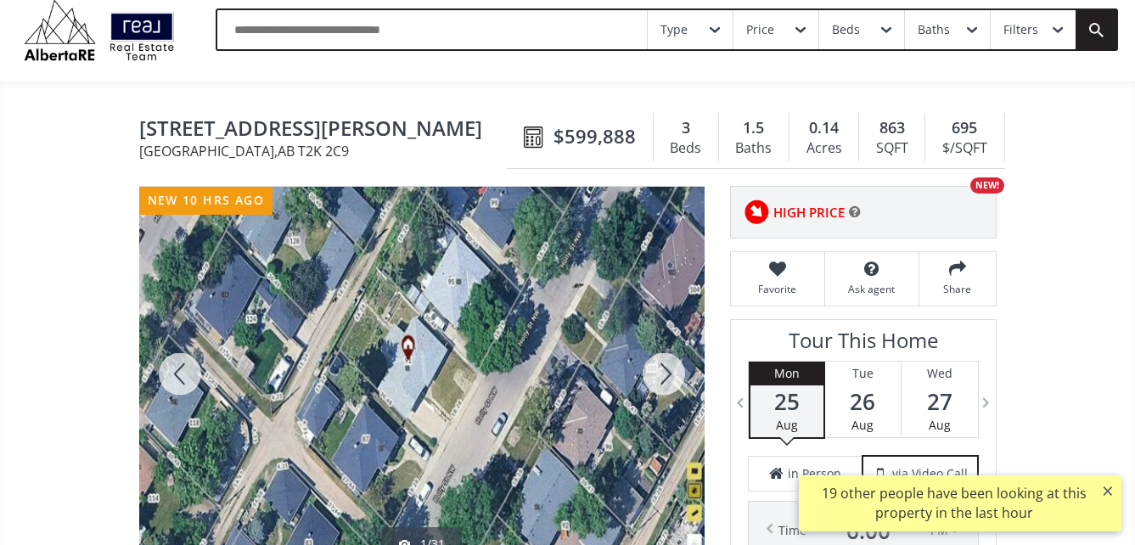
scroll to position [85, 0]
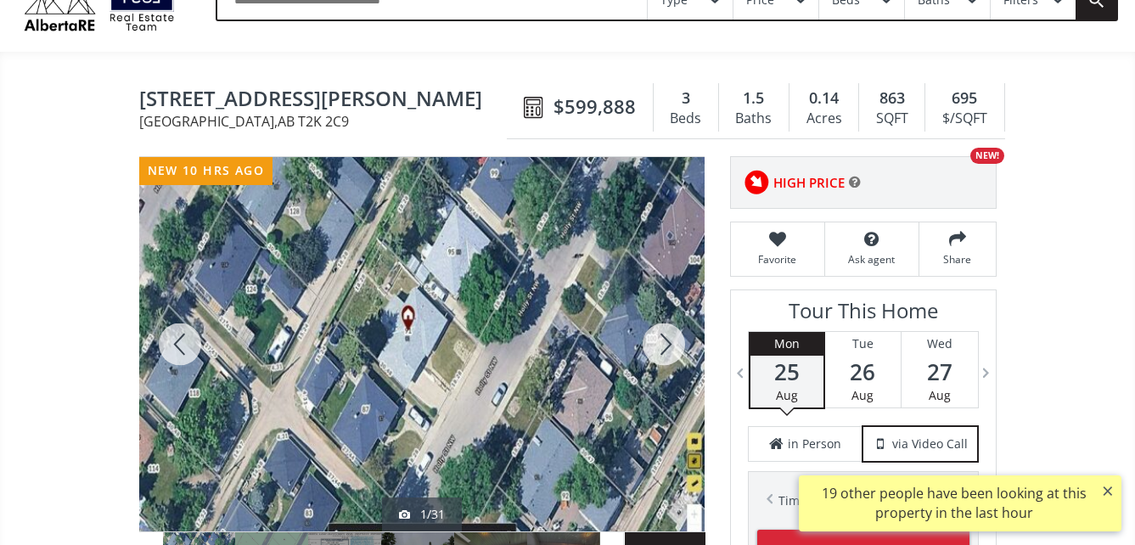
click at [455, 368] on div at bounding box center [422, 344] width 566 height 374
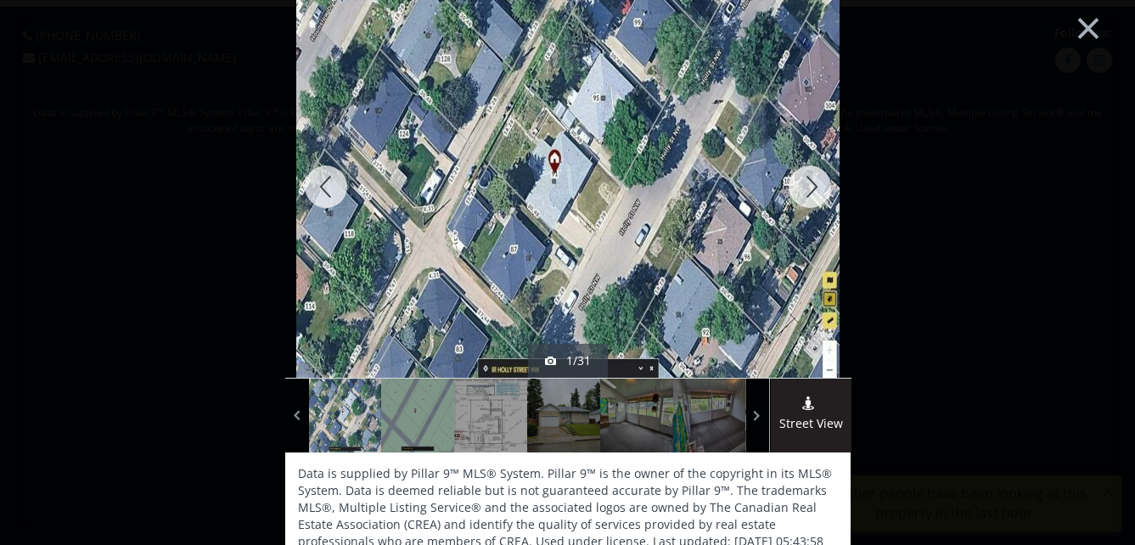
scroll to position [0, 0]
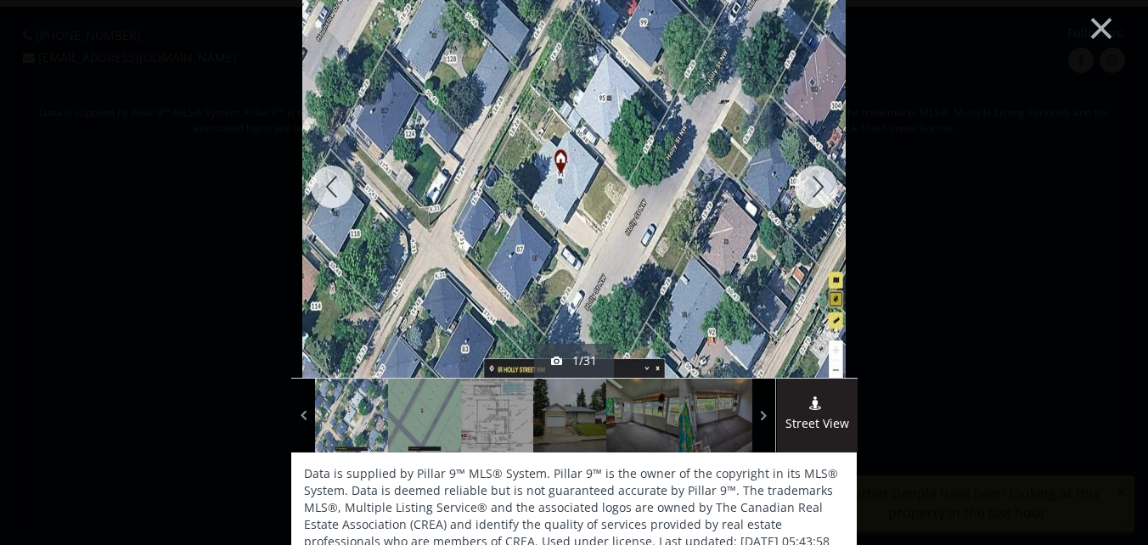
click at [812, 183] on div at bounding box center [816, 187] width 82 height 382
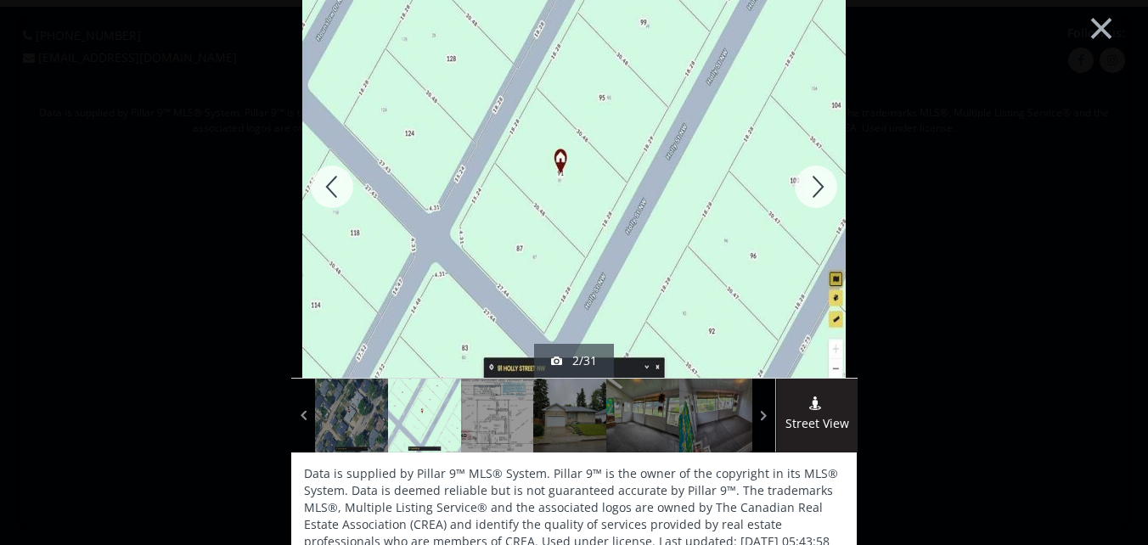
click at [817, 183] on div at bounding box center [816, 187] width 82 height 382
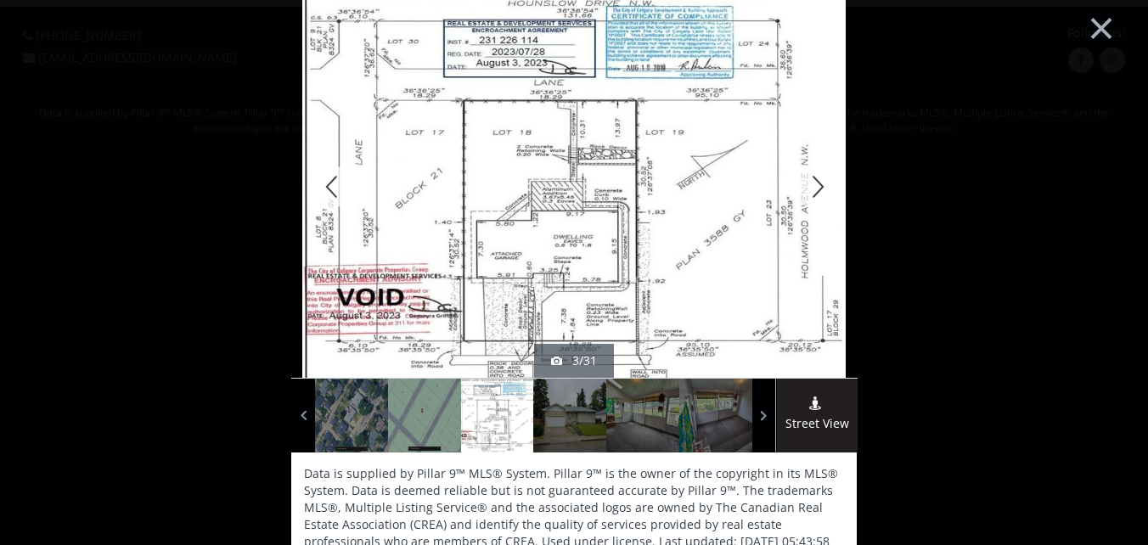
click at [815, 186] on div at bounding box center [816, 187] width 82 height 382
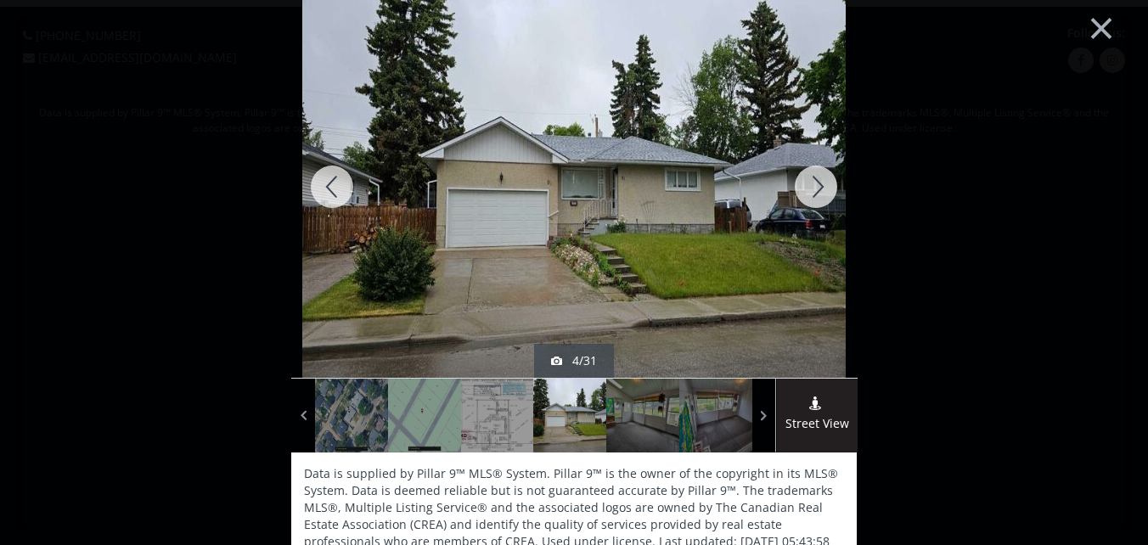
click at [813, 177] on div at bounding box center [816, 187] width 82 height 382
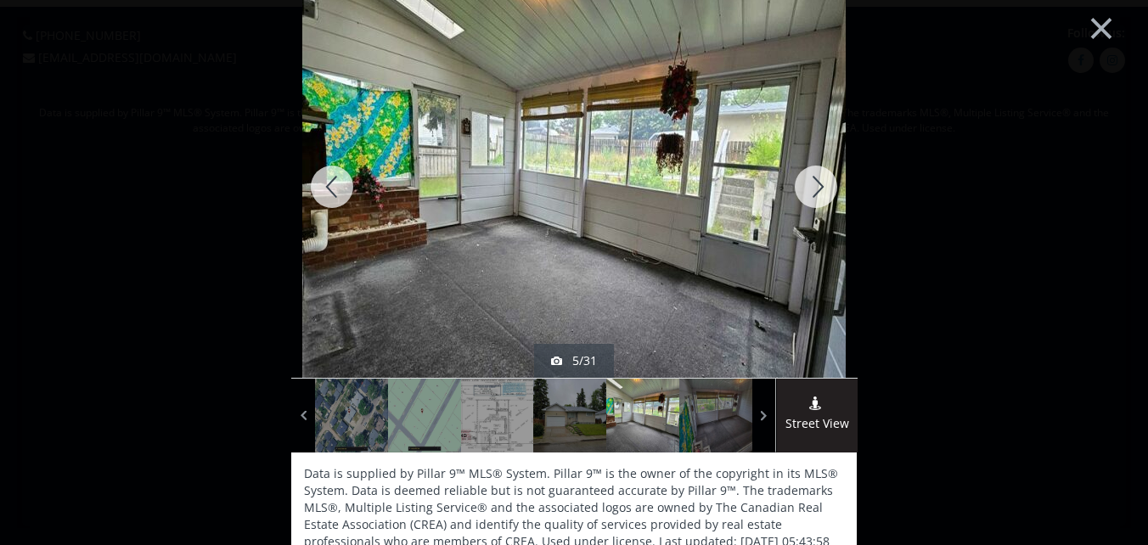
click at [813, 177] on div at bounding box center [816, 187] width 82 height 382
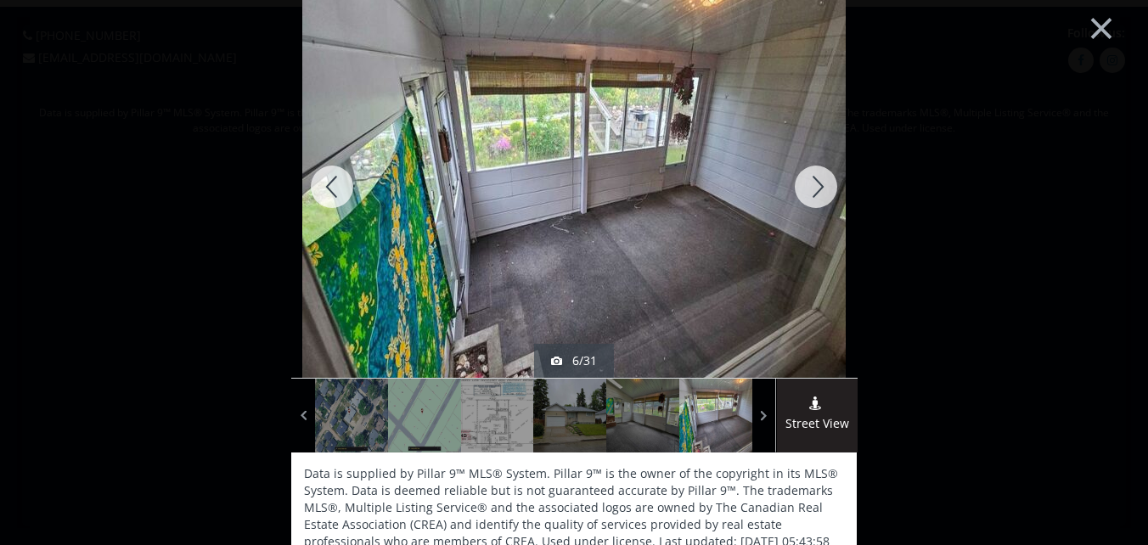
click at [813, 177] on div at bounding box center [816, 187] width 82 height 382
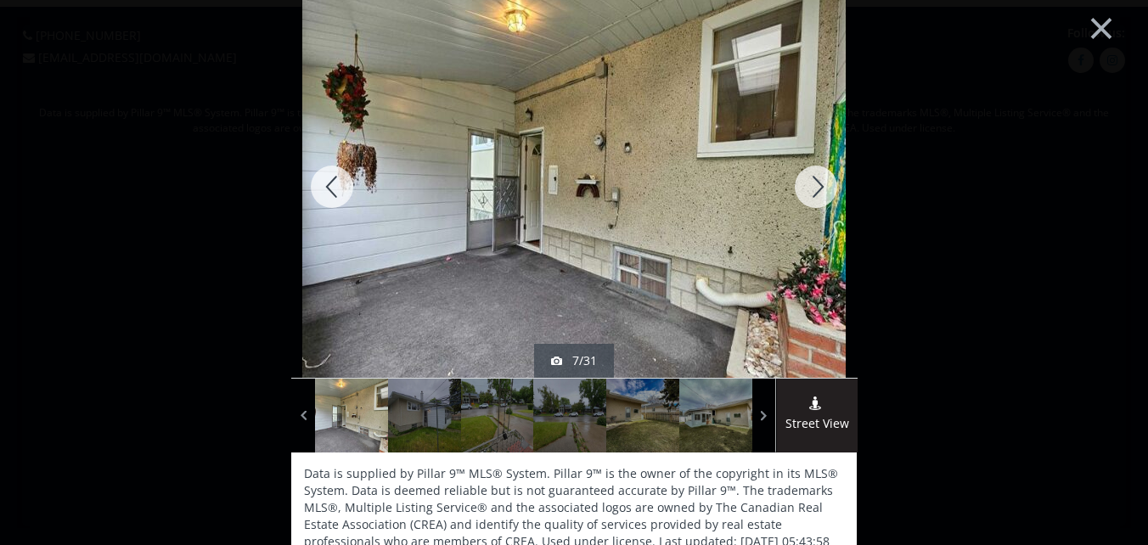
click at [813, 177] on div at bounding box center [816, 187] width 82 height 382
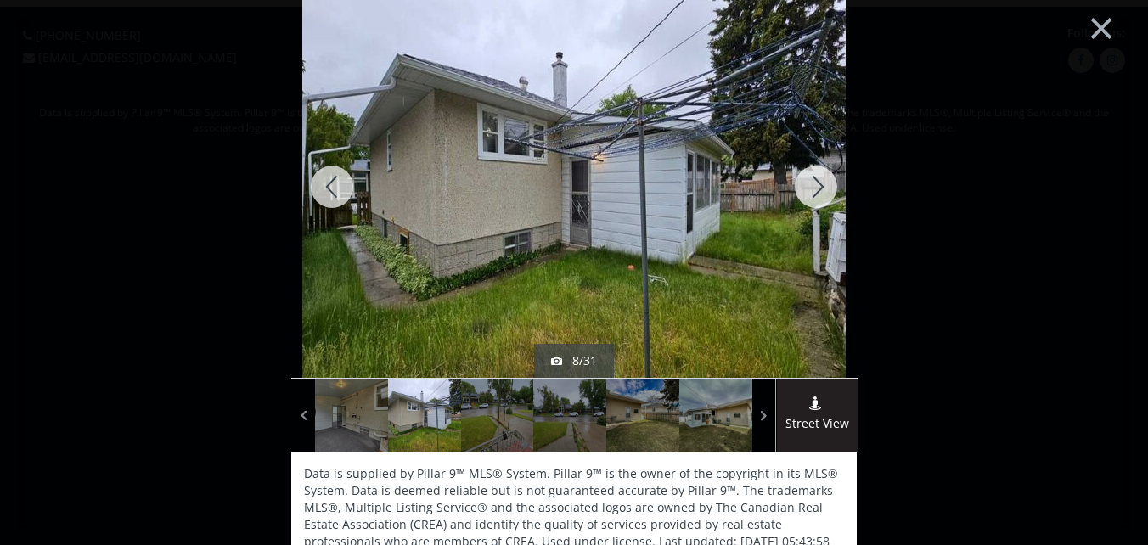
click at [813, 177] on div at bounding box center [816, 187] width 82 height 382
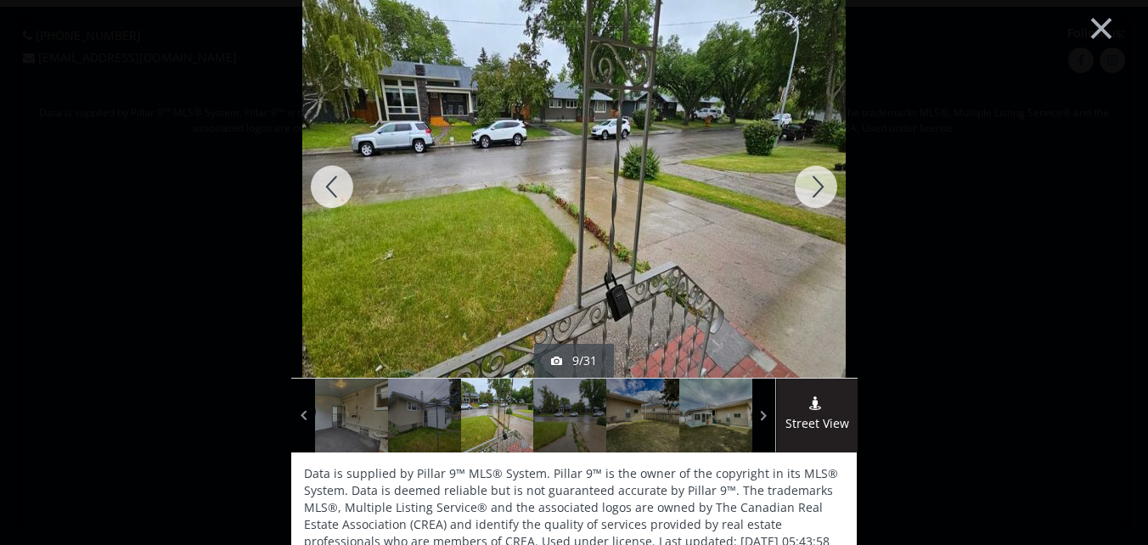
click at [813, 177] on div at bounding box center [816, 187] width 82 height 382
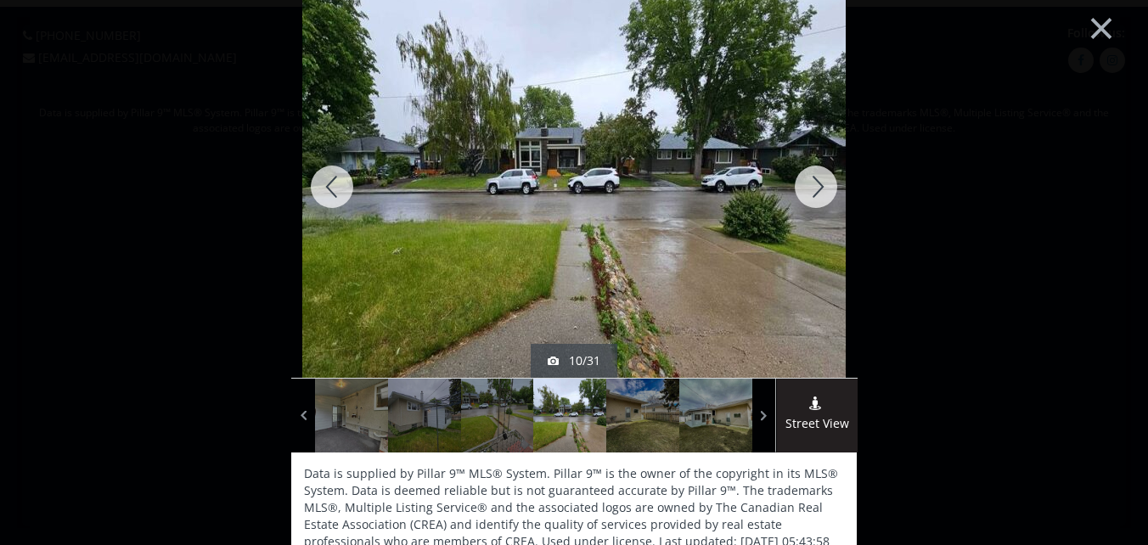
click at [813, 177] on div at bounding box center [816, 187] width 82 height 382
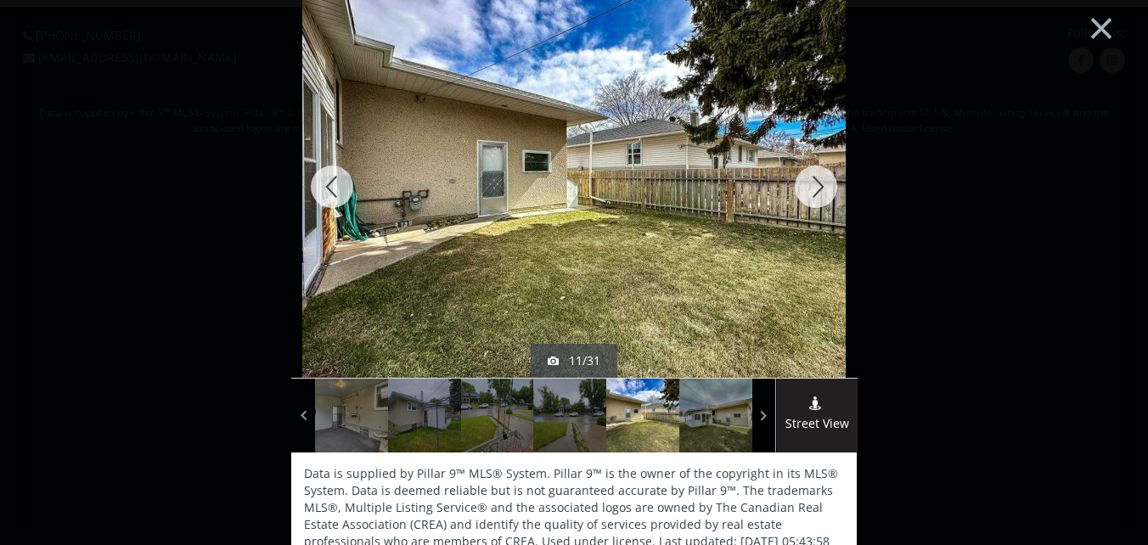
click at [813, 177] on div at bounding box center [816, 187] width 82 height 382
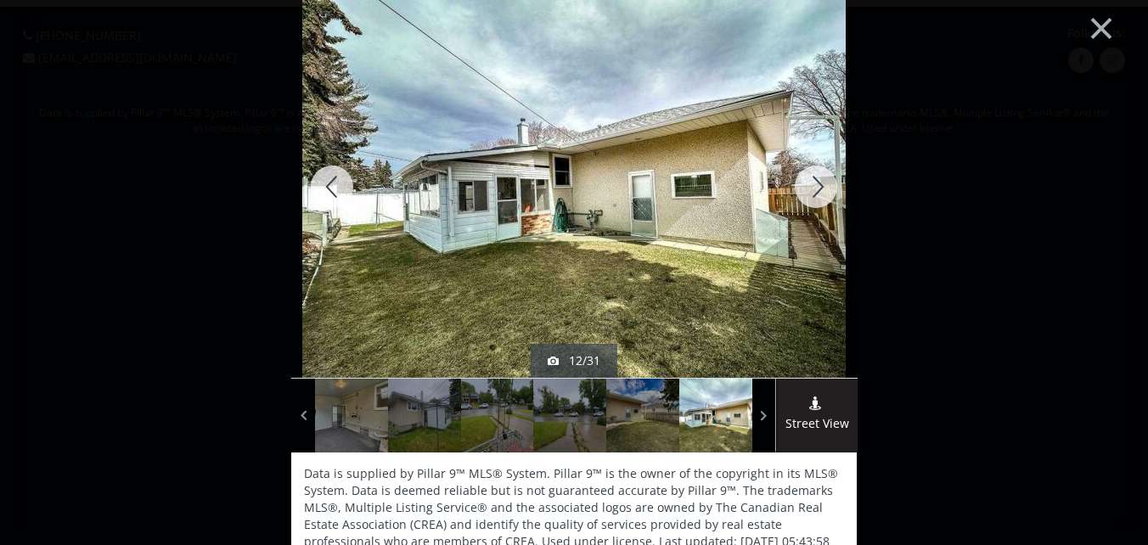
click at [813, 177] on div at bounding box center [816, 187] width 82 height 382
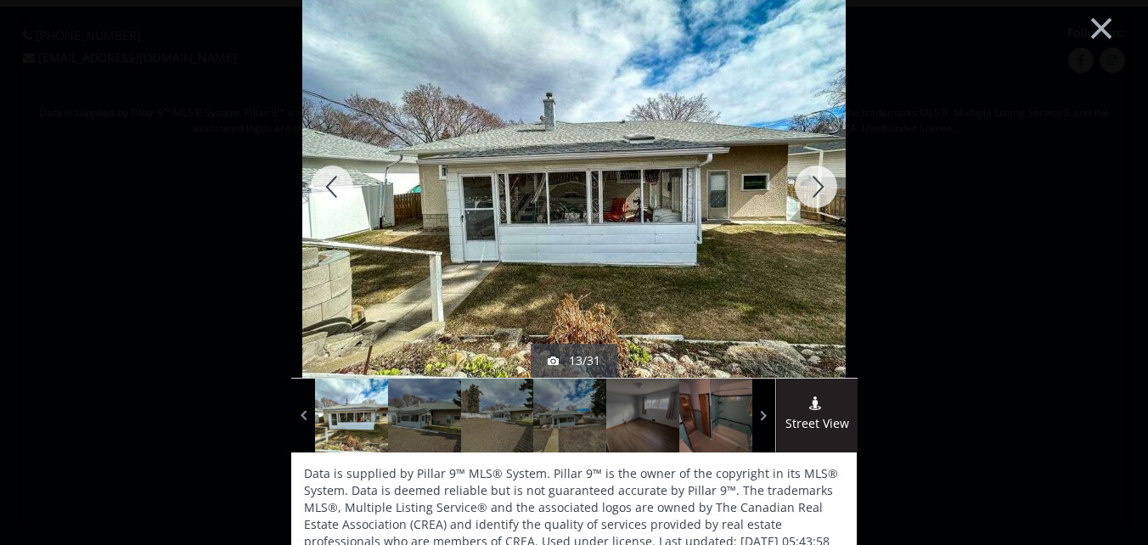
click at [813, 177] on div at bounding box center [816, 187] width 82 height 382
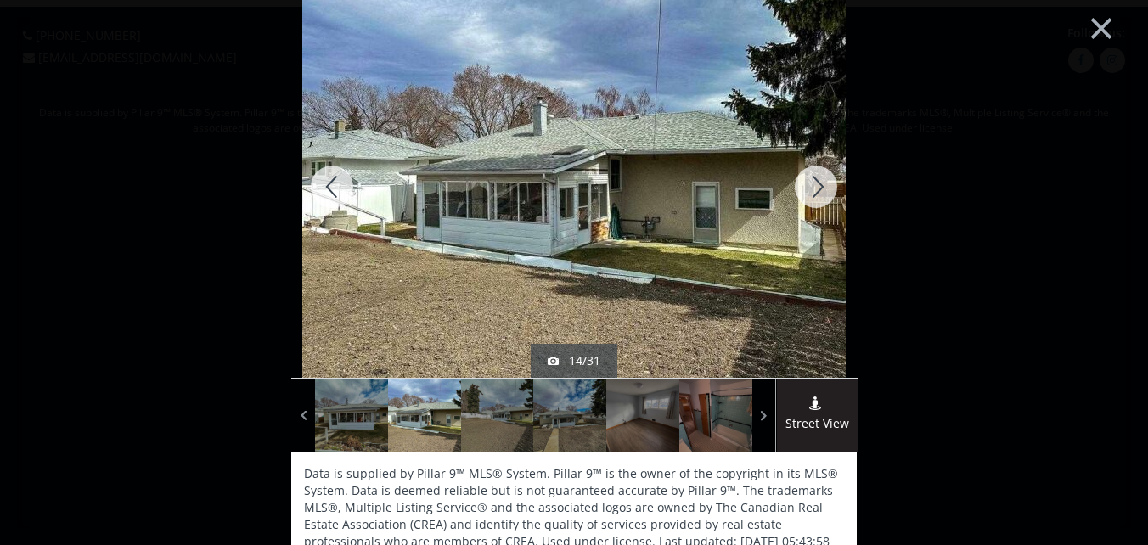
click at [813, 177] on div at bounding box center [816, 187] width 82 height 382
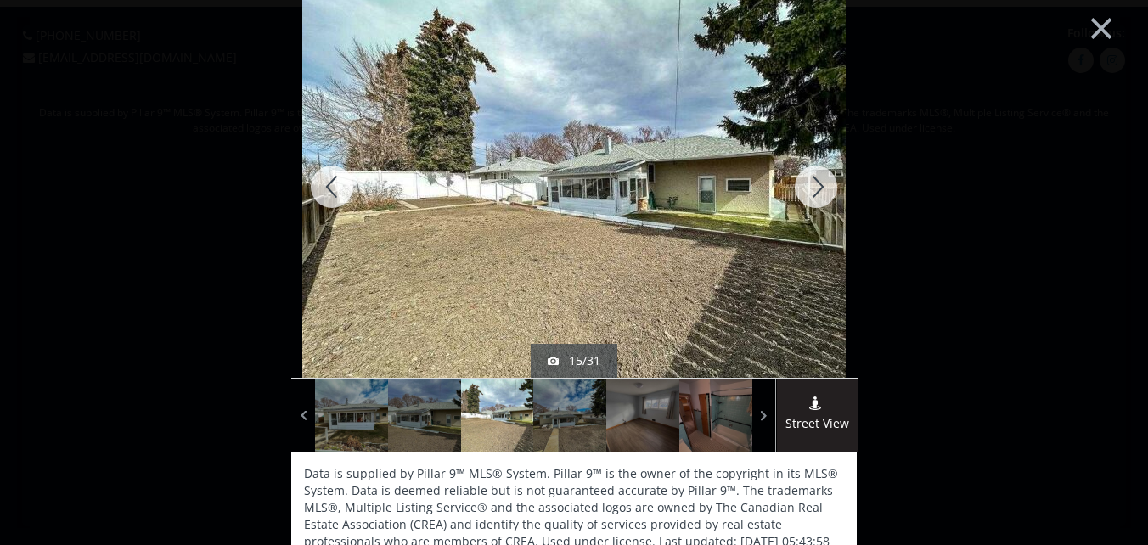
click at [813, 177] on div at bounding box center [816, 187] width 82 height 382
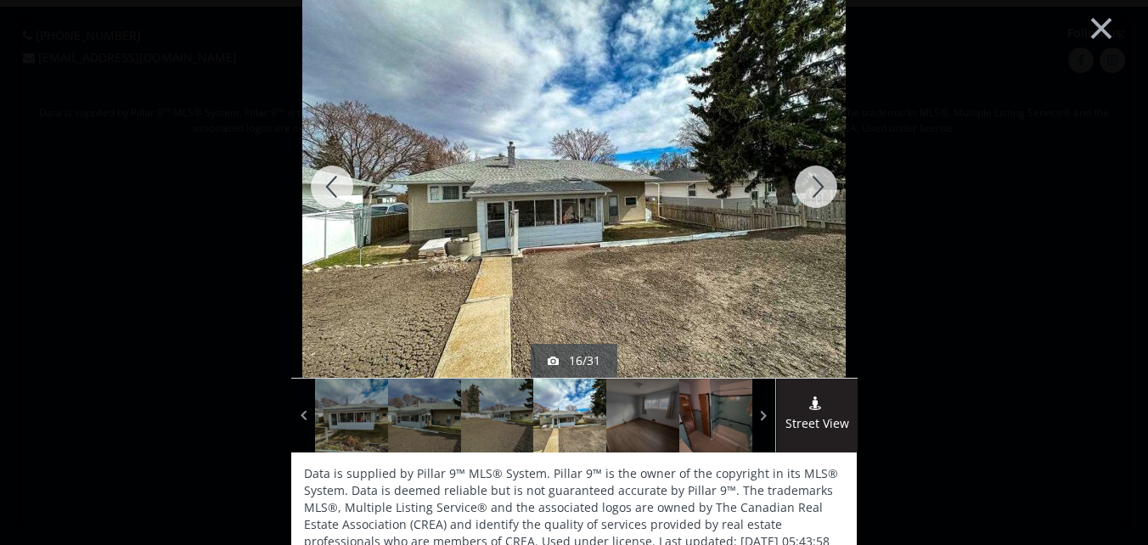
click at [813, 177] on div at bounding box center [816, 187] width 82 height 382
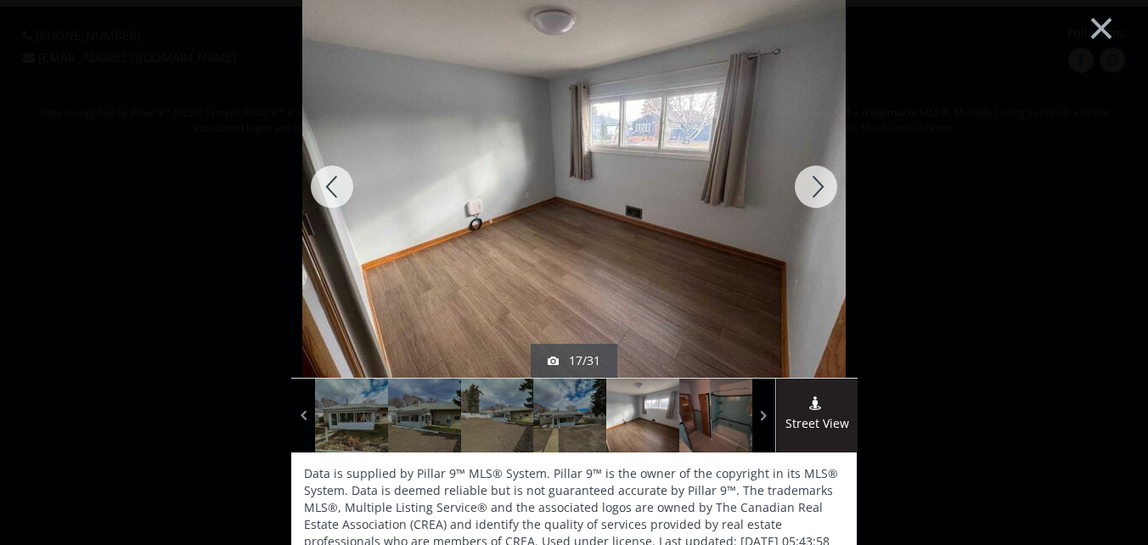
click at [813, 177] on div at bounding box center [816, 187] width 82 height 382
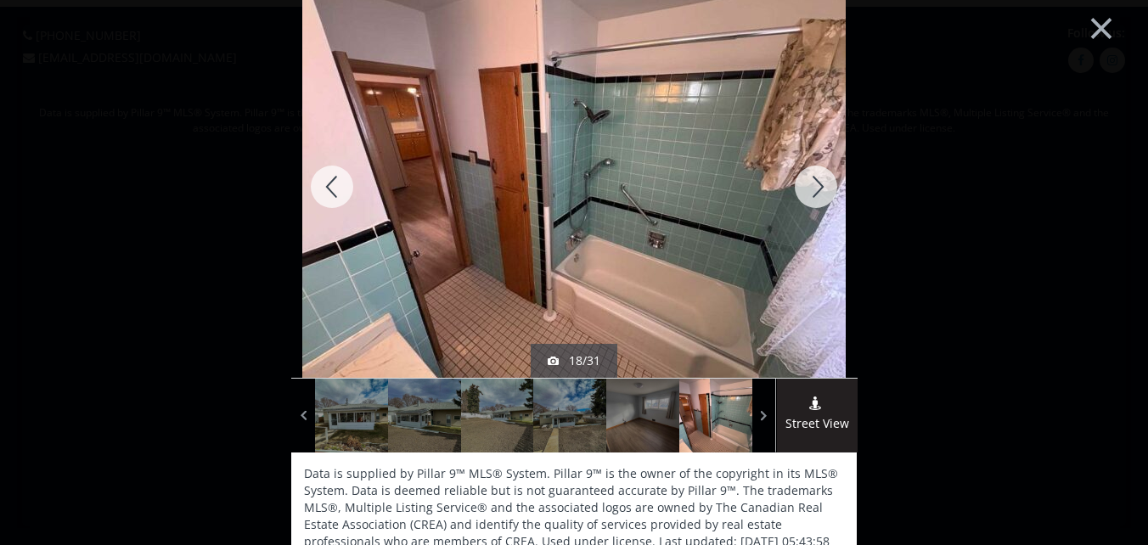
click at [813, 177] on div at bounding box center [816, 187] width 82 height 382
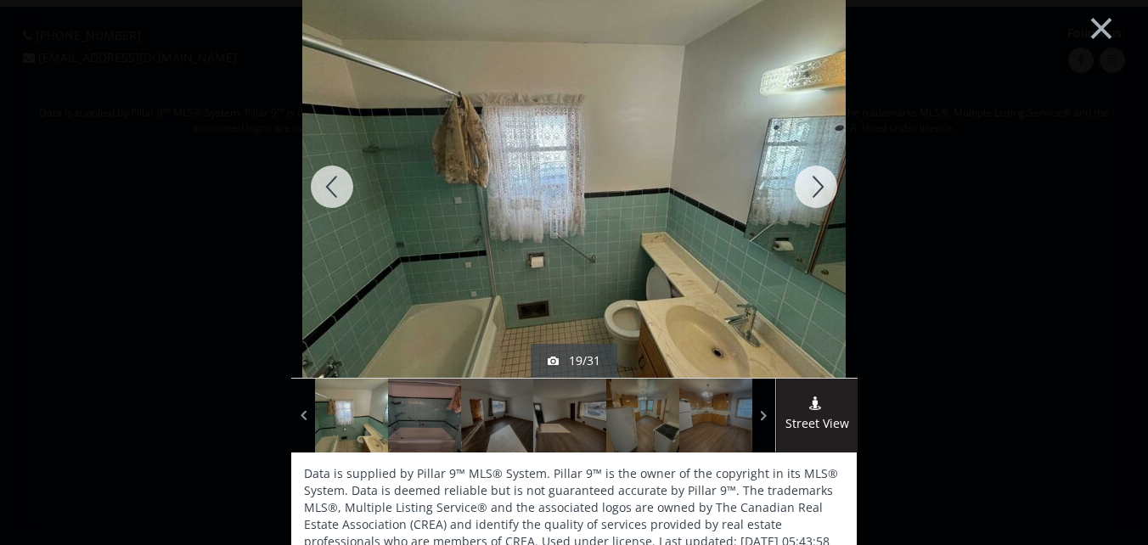
click at [813, 177] on div at bounding box center [816, 187] width 82 height 382
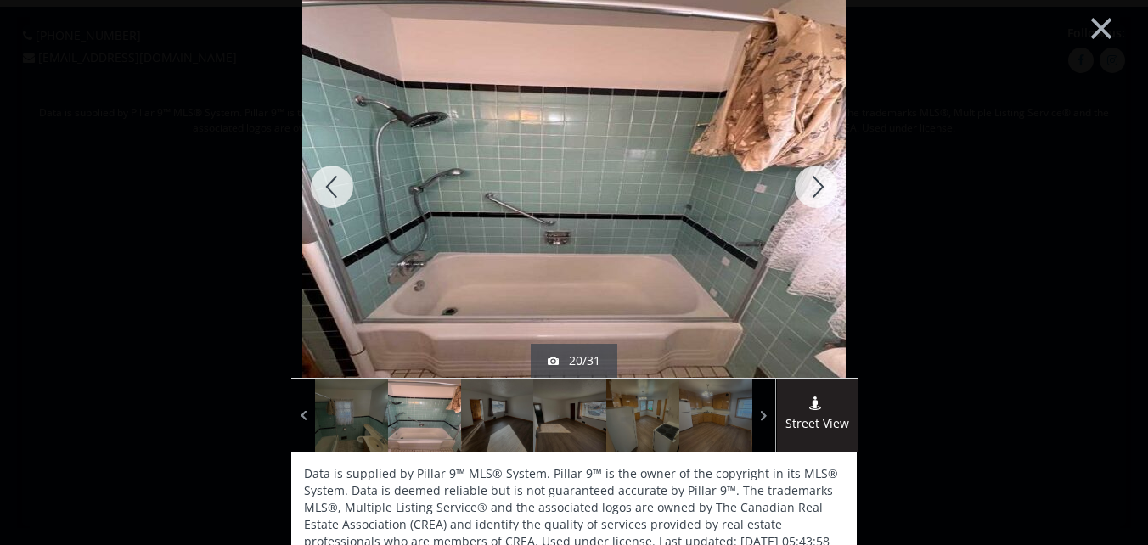
click at [813, 177] on div at bounding box center [816, 187] width 82 height 382
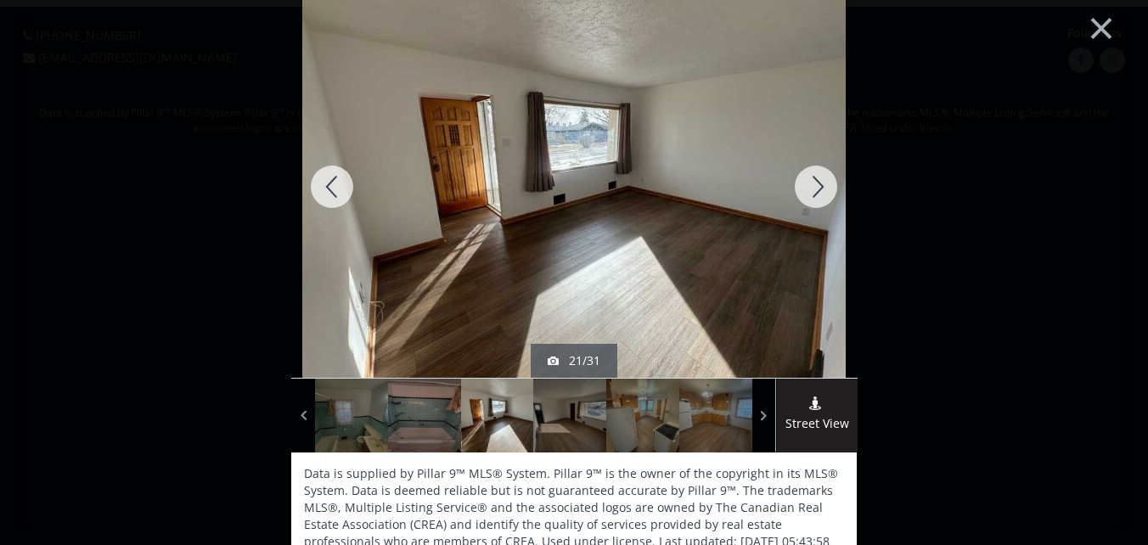
click at [813, 177] on div at bounding box center [816, 187] width 82 height 382
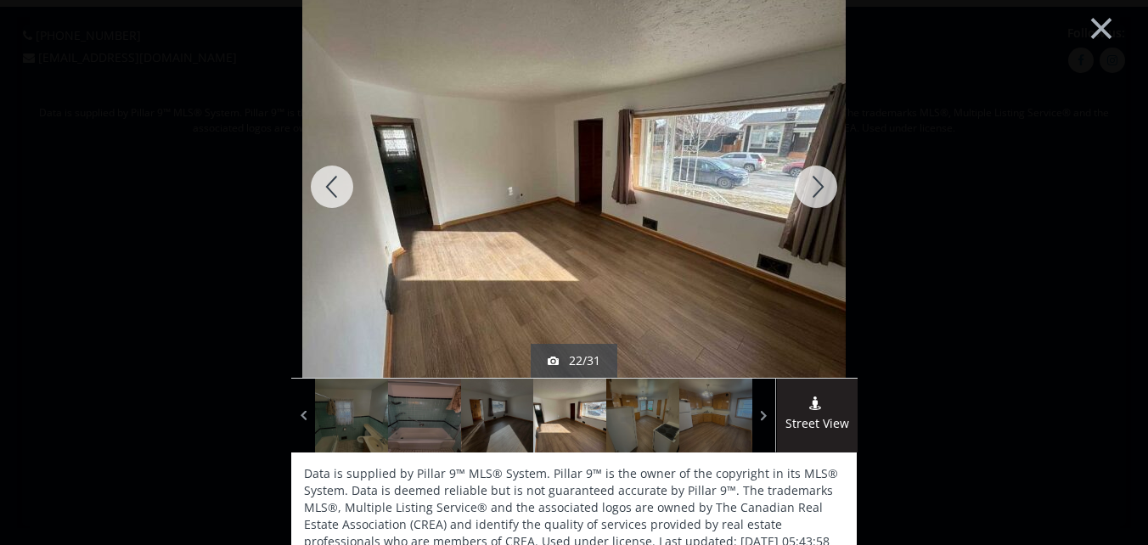
click at [813, 177] on div at bounding box center [816, 187] width 82 height 382
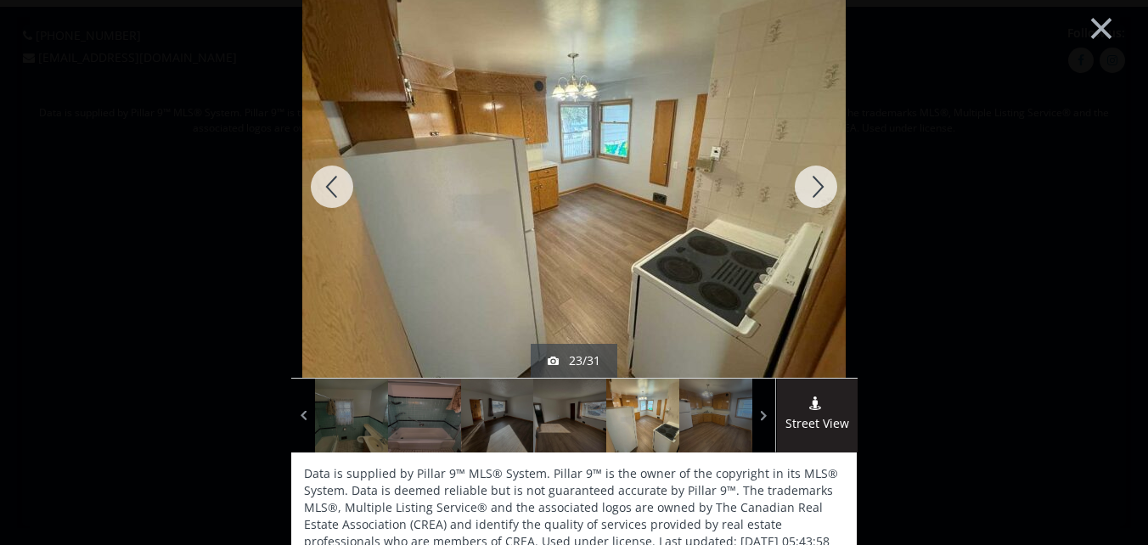
click at [813, 177] on div at bounding box center [816, 187] width 82 height 382
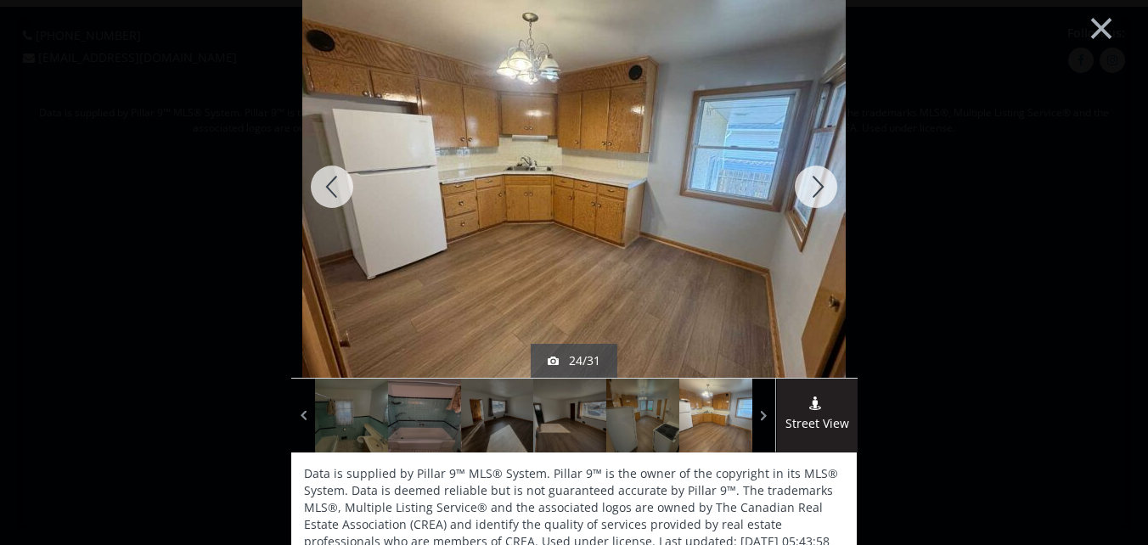
click at [813, 177] on div at bounding box center [816, 187] width 82 height 382
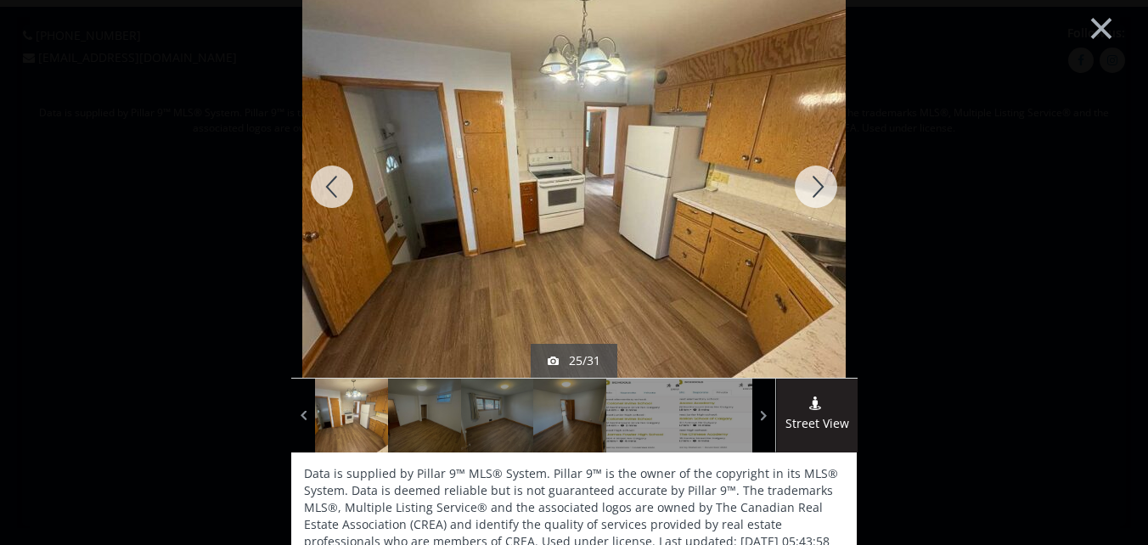
click at [813, 177] on div at bounding box center [816, 187] width 82 height 382
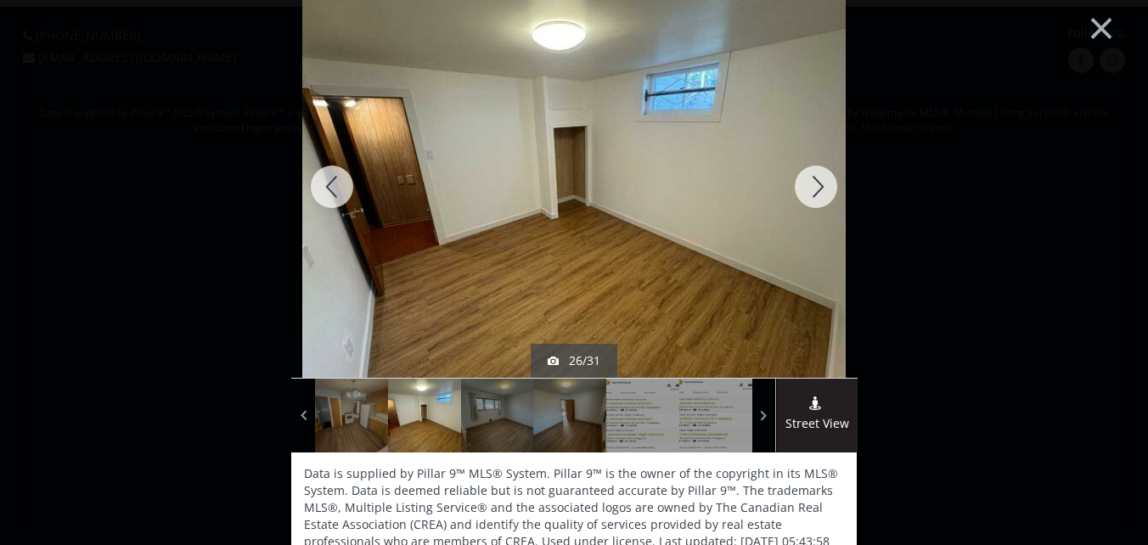
click at [813, 177] on div at bounding box center [816, 187] width 82 height 382
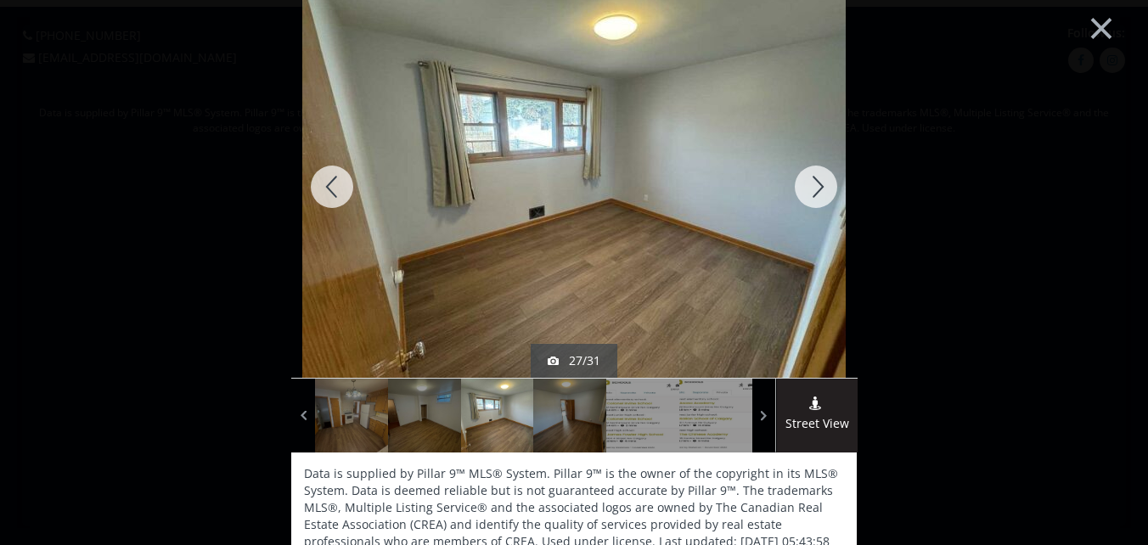
click at [813, 177] on div at bounding box center [816, 187] width 82 height 382
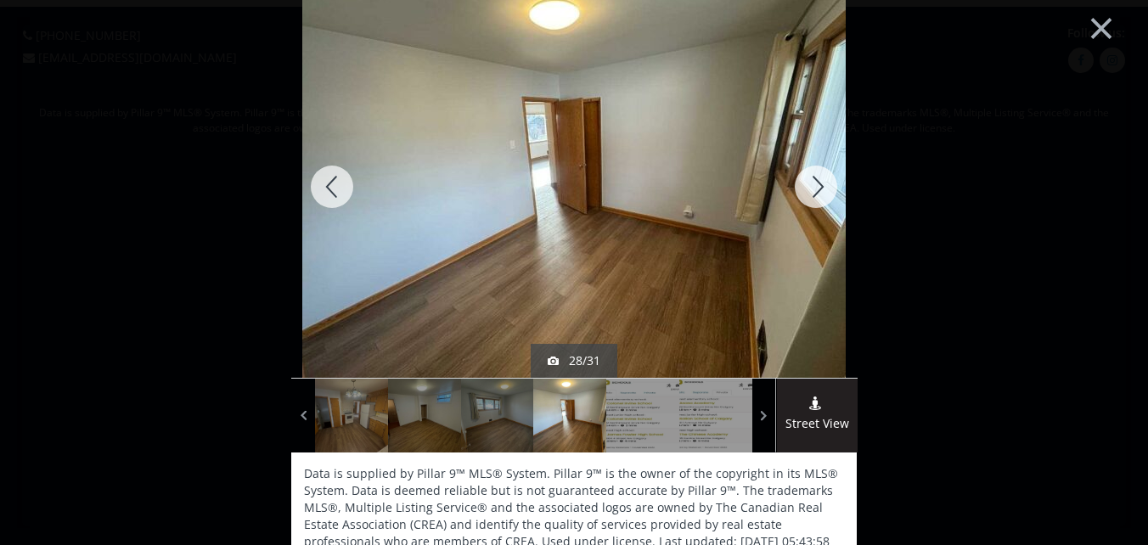
click at [813, 177] on div at bounding box center [816, 187] width 82 height 382
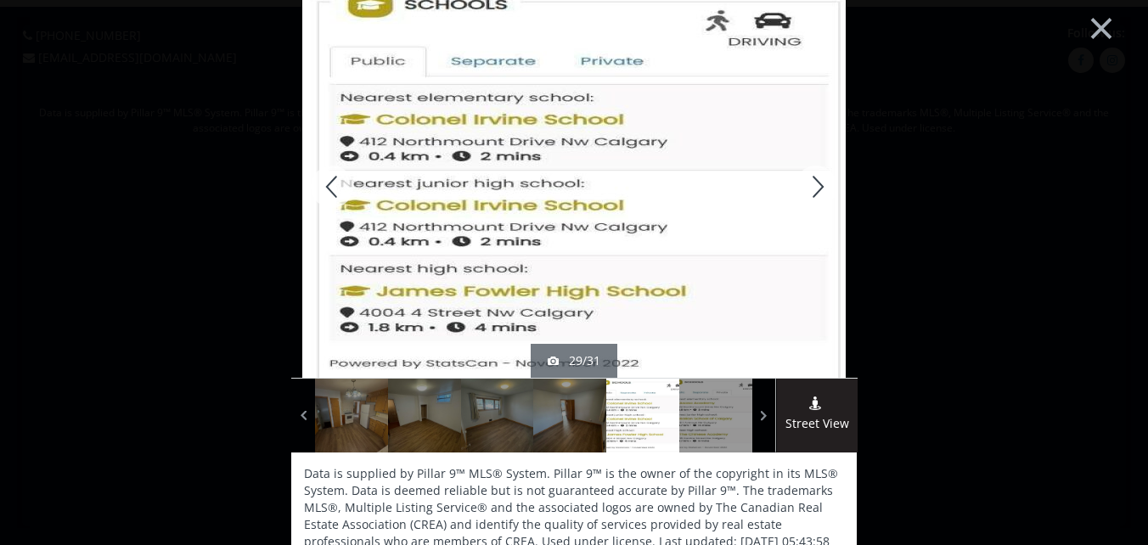
click at [813, 177] on div at bounding box center [816, 187] width 82 height 382
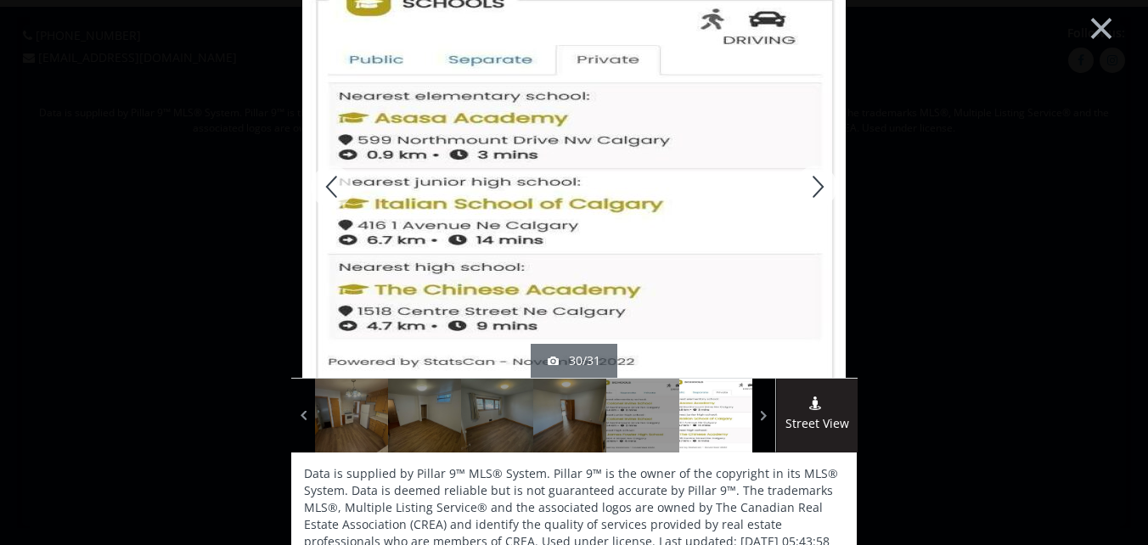
click at [813, 177] on div at bounding box center [816, 187] width 82 height 382
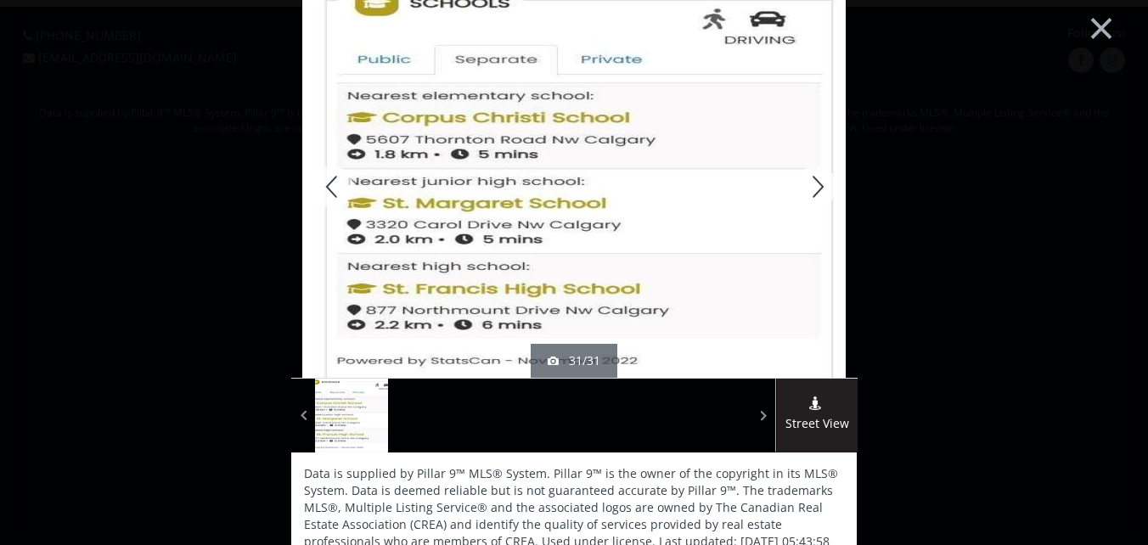
click at [813, 177] on div at bounding box center [816, 187] width 82 height 382
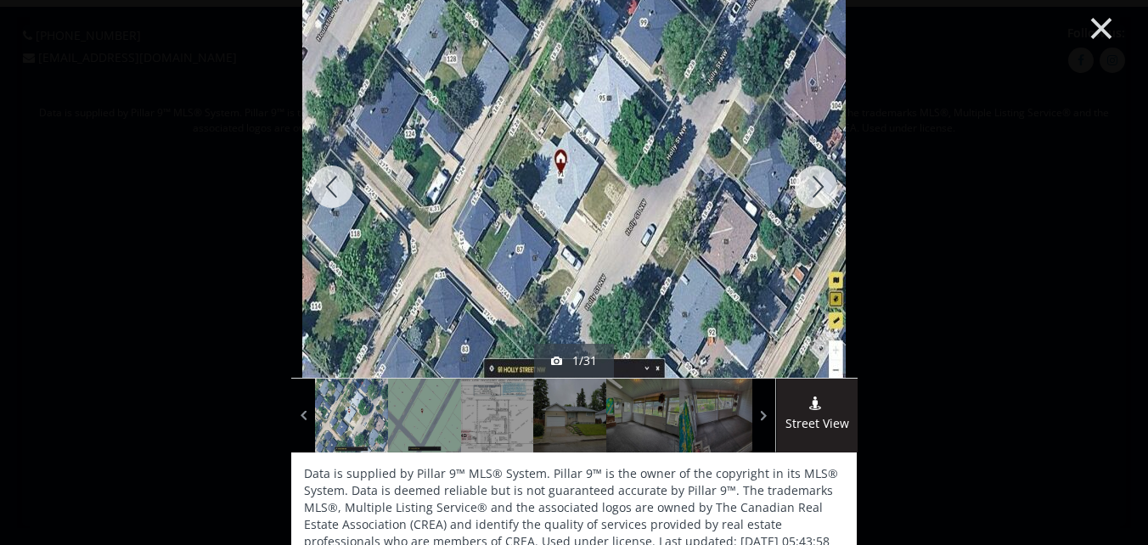
click at [1088, 18] on button "×" at bounding box center [1101, 27] width 93 height 70
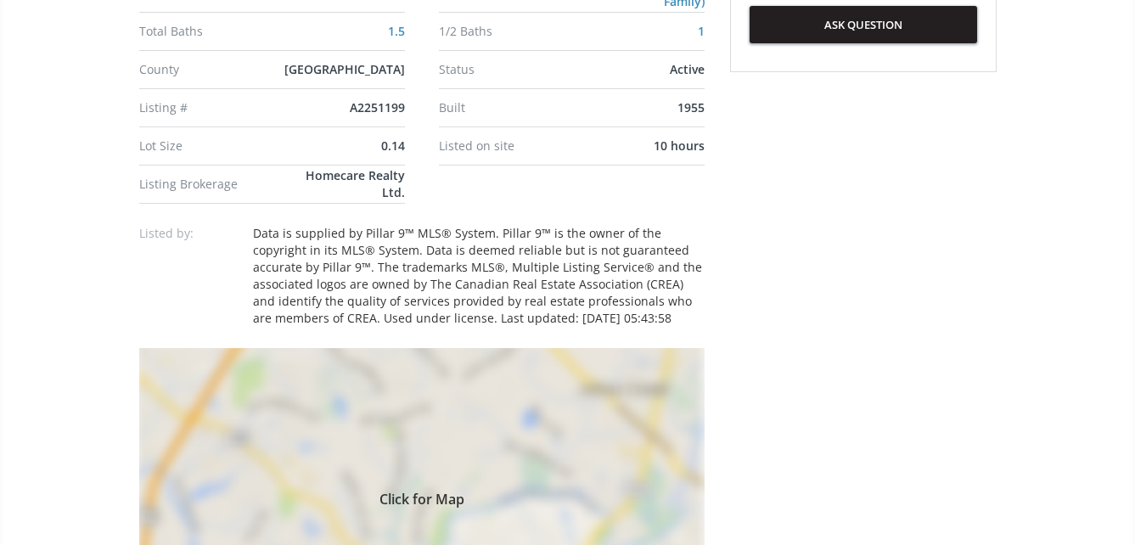
scroll to position [1104, 0]
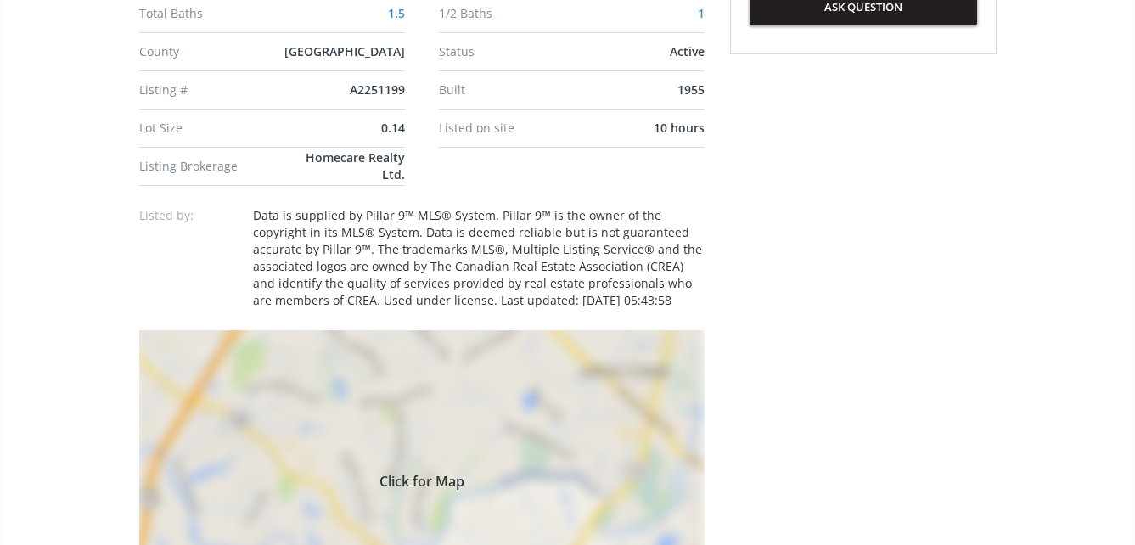
click at [407, 444] on div "Click for Map" at bounding box center [422, 478] width 566 height 297
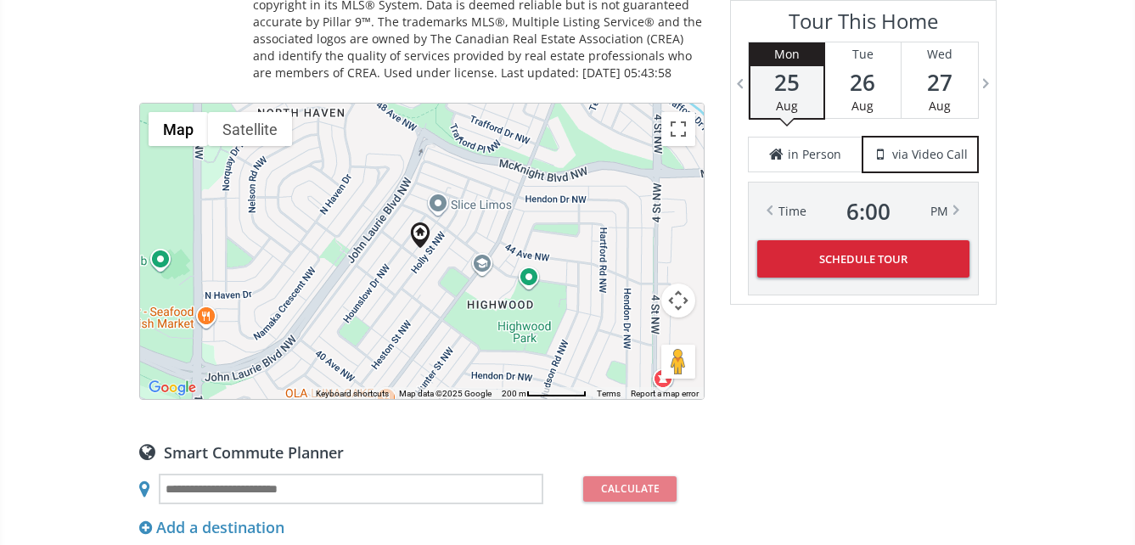
scroll to position [1359, 0]
